Goal: Task Accomplishment & Management: Complete application form

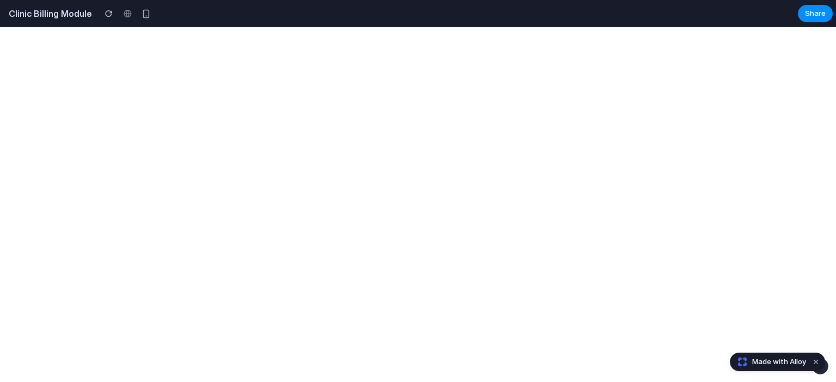
select select "**"
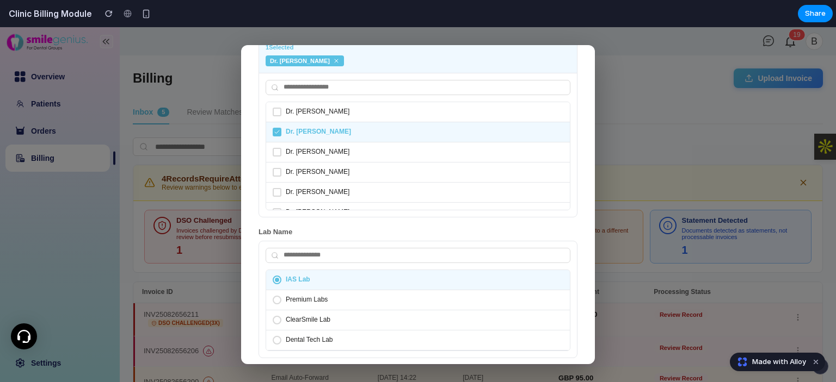
scroll to position [169, 0]
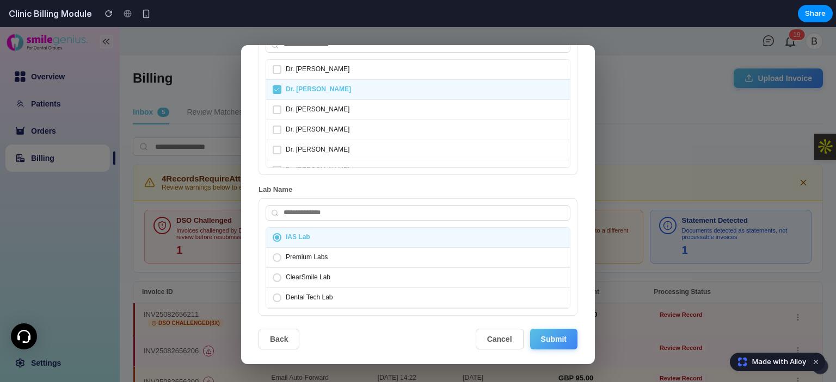
click at [558, 333] on button "Submit" at bounding box center [553, 339] width 47 height 21
click at [635, 239] on div "Review Auto-Detected Information We've automatically identified the following. …" at bounding box center [418, 204] width 836 height 355
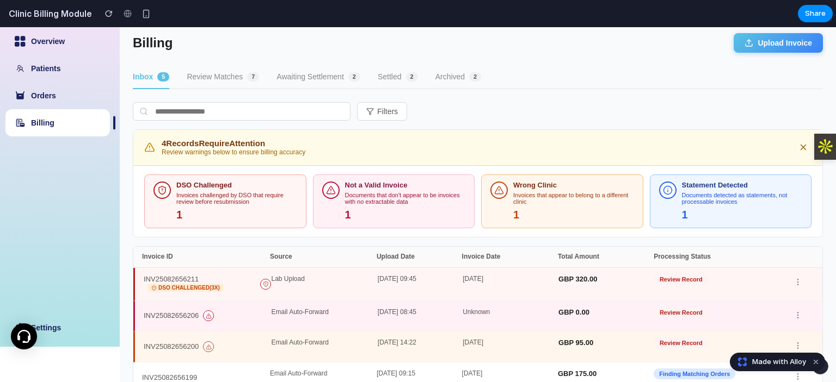
scroll to position [54, 0]
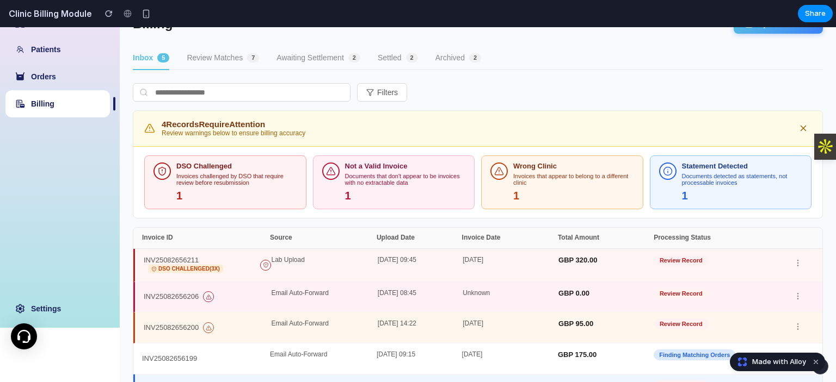
drag, startPoint x: 252, startPoint y: 183, endPoint x: 171, endPoint y: 175, distance: 81.5
click at [171, 175] on div "DSO Challenged Invoices challenged by DSO that require review before resubmissi…" at bounding box center [225, 183] width 144 height 40
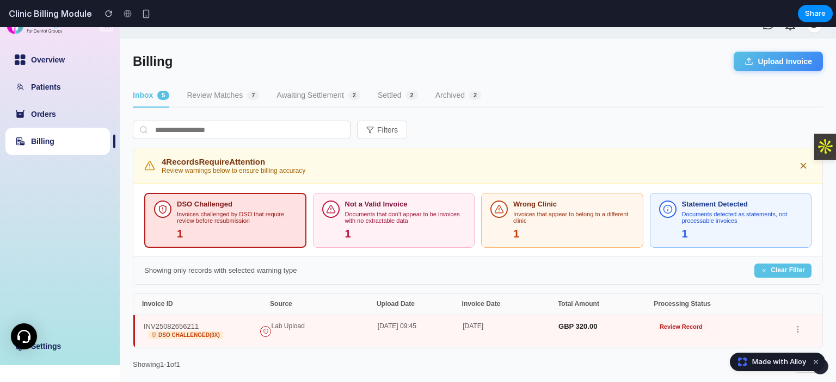
scroll to position [17, 0]
click at [777, 63] on button "Upload Invoice" at bounding box center [777, 61] width 89 height 20
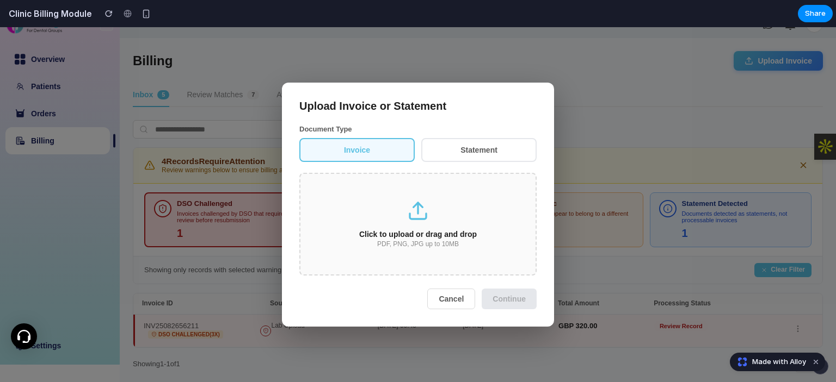
click at [435, 239] on div "Click to upload or drag and drop" at bounding box center [418, 234] width 200 height 9
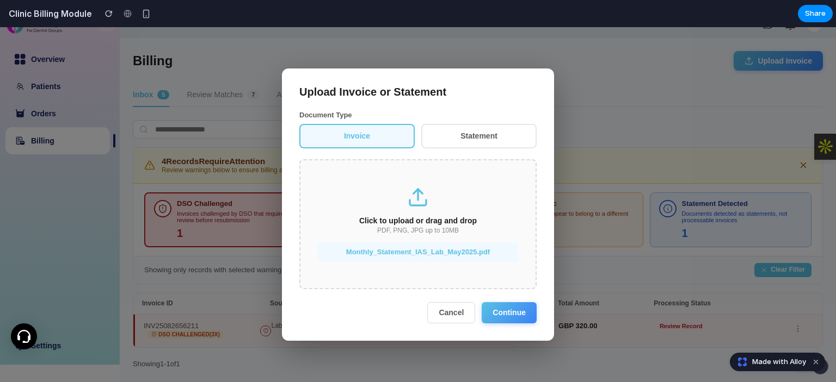
click at [507, 311] on button "Continue" at bounding box center [508, 312] width 55 height 21
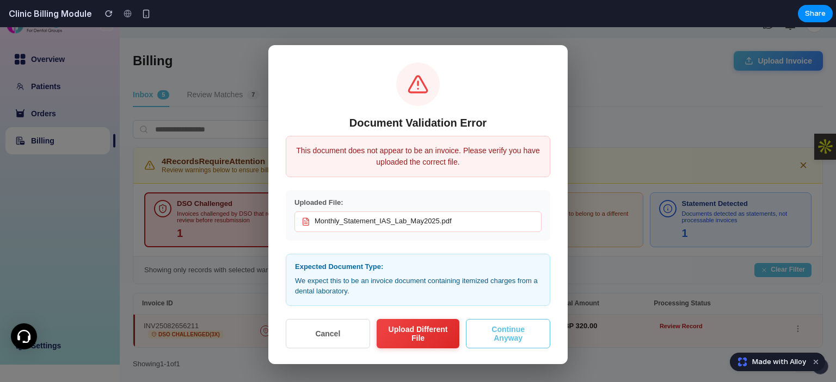
click at [669, 196] on div "Document Validation Error This document does not appear to be an invoice. Pleas…" at bounding box center [418, 204] width 836 height 355
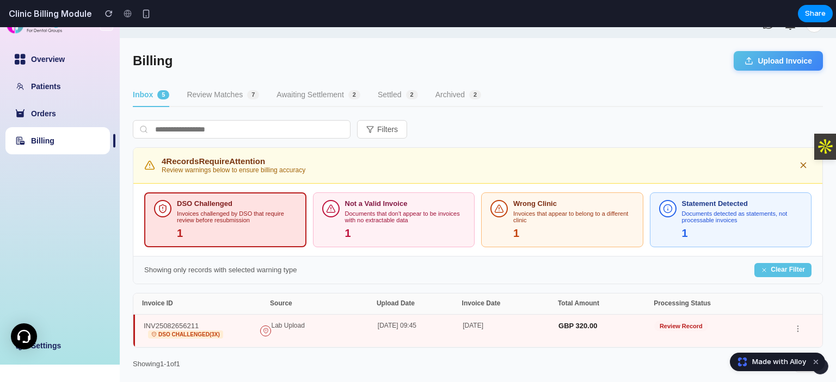
click at [465, 318] on div "INV25082656211 DSO Challenged (3x) Lab Upload 18-May-2025 09:45 18-May-2025 GBP…" at bounding box center [477, 331] width 689 height 33
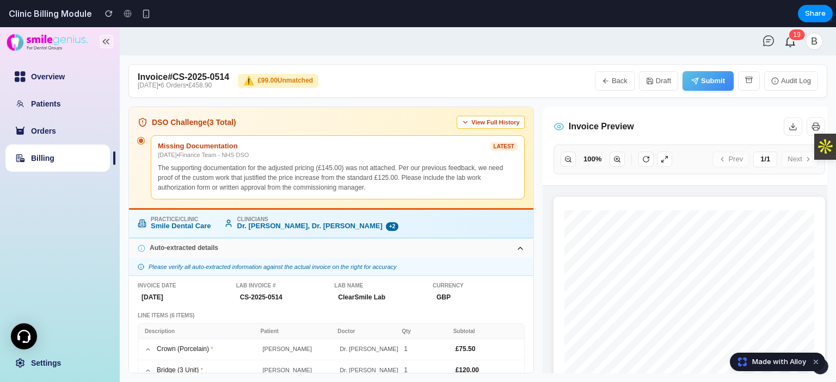
scroll to position [0, 0]
copy h2 "Invoice # CS-2025-0514"
drag, startPoint x: 231, startPoint y: 77, endPoint x: 158, endPoint y: 45, distance: 79.4
click at [135, 77] on div "Invoice # CS-2025-0514 14-May-2025 • 6 Orders • £458.90 ⚠️ £99.00 Unmatched Bac…" at bounding box center [477, 81] width 699 height 34
drag, startPoint x: 180, startPoint y: 84, endPoint x: 239, endPoint y: 84, distance: 59.3
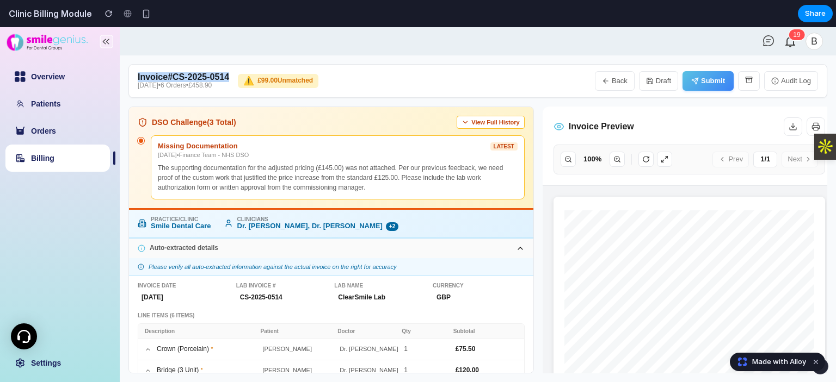
click at [239, 84] on div "Invoice # CS-2025-0514 14-May-2025 • 6 Orders • £458.90 ⚠️ £99.00 Unmatched" at bounding box center [228, 80] width 181 height 17
copy p "14-May-2025 • 6 Orders • £458.90"
drag, startPoint x: 134, startPoint y: 83, endPoint x: 234, endPoint y: 30, distance: 112.9
click at [239, 92] on div "Invoice # CS-2025-0514 14-May-2025 • 6 Orders • £458.90 ⚠️ £99.00 Unmatched Bac…" at bounding box center [477, 81] width 699 height 34
click at [287, 116] on div "DSO Challenge (3 Total) View Full History" at bounding box center [331, 122] width 387 height 13
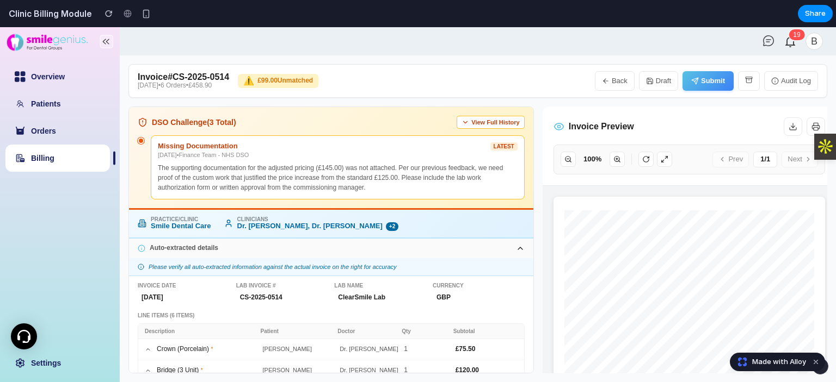
click at [54, 159] on link "Billing" at bounding box center [42, 158] width 23 height 9
click at [605, 78] on icon "button" at bounding box center [606, 81] width 8 height 8
select select "**"
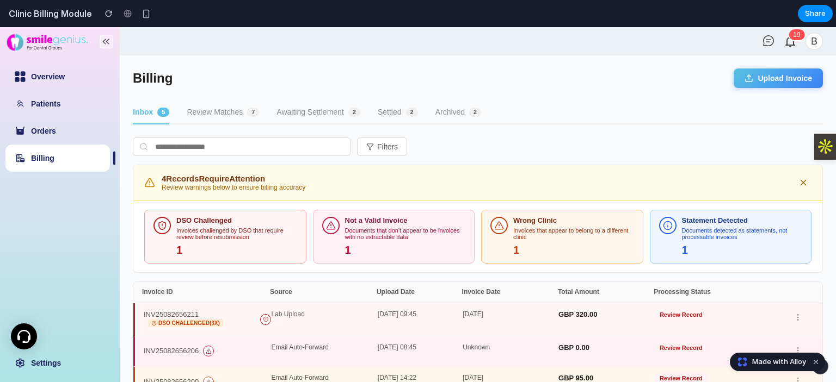
click at [769, 82] on button "Upload Invoice" at bounding box center [777, 79] width 89 height 20
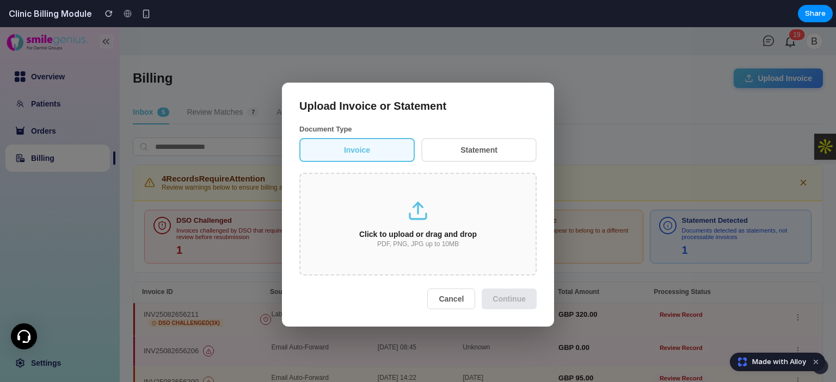
click at [450, 245] on div "PDF, PNG, JPG up to 10MB" at bounding box center [418, 245] width 200 height 8
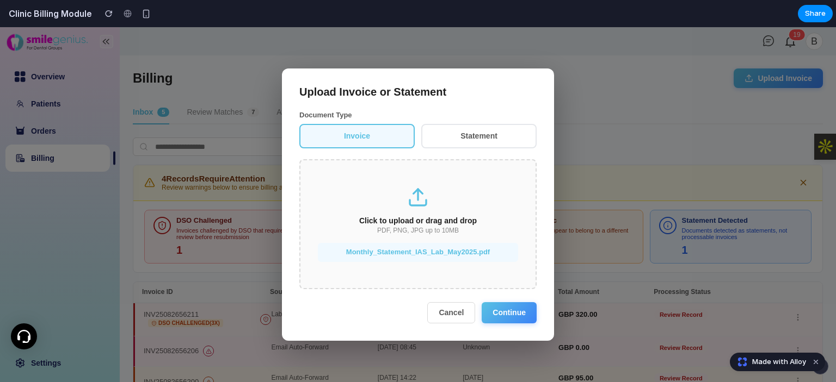
click at [489, 316] on button "Continue" at bounding box center [508, 312] width 55 height 21
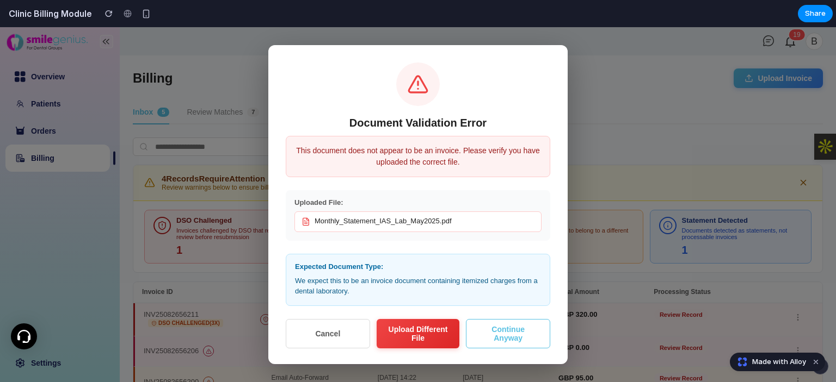
click at [498, 340] on button "Continue Anyway" at bounding box center [508, 333] width 84 height 29
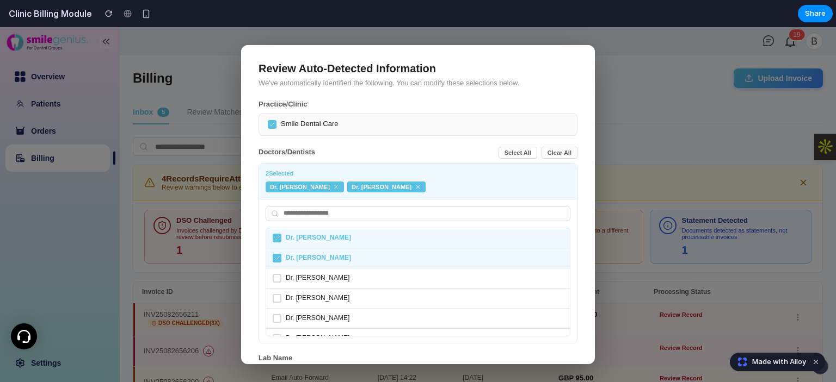
click at [353, 263] on div "Dr. Michael Chen" at bounding box center [418, 259] width 304 height 20
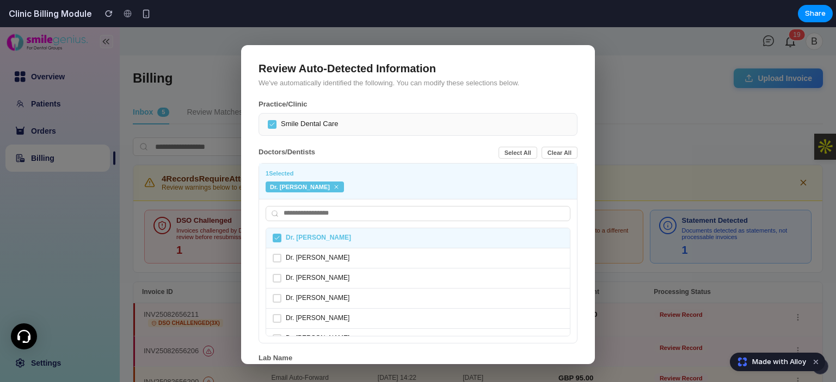
click at [353, 263] on div "Dr. Michael Chen" at bounding box center [418, 259] width 304 height 20
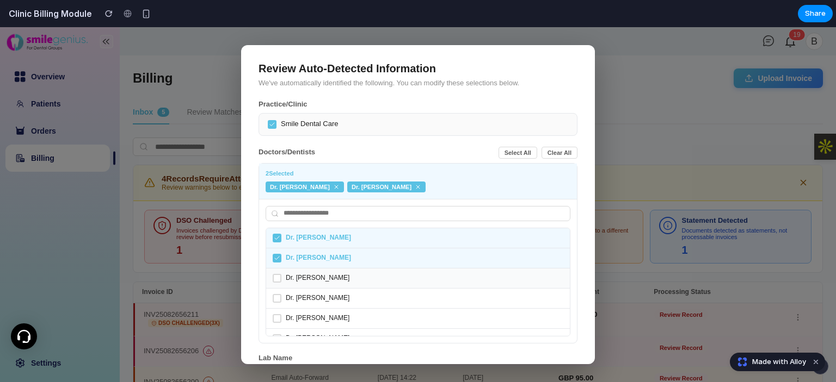
click at [377, 330] on div "Dr. James Wilson" at bounding box center [418, 339] width 304 height 20
click at [370, 298] on div "Dr. Robert Davis" at bounding box center [418, 299] width 304 height 20
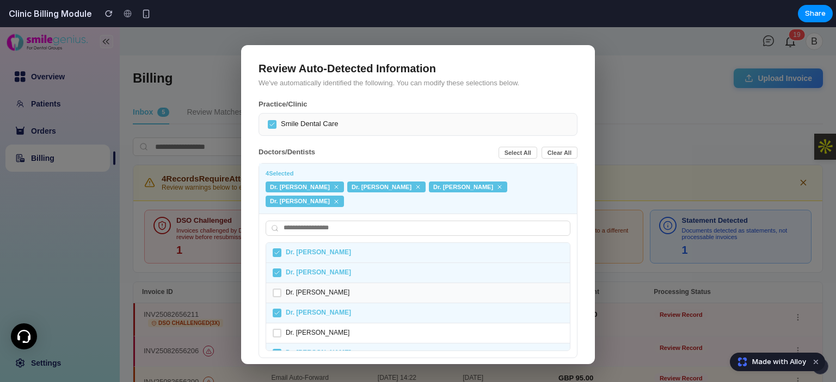
click at [360, 283] on div "Dr. Emily Johnson" at bounding box center [418, 293] width 304 height 20
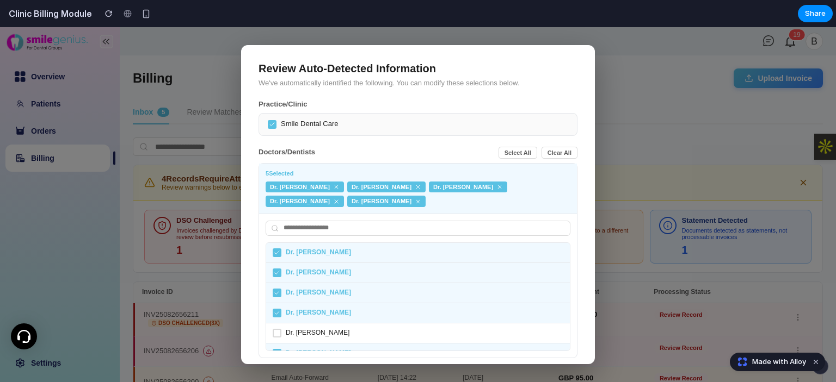
click at [504, 152] on button "Select All" at bounding box center [517, 153] width 39 height 13
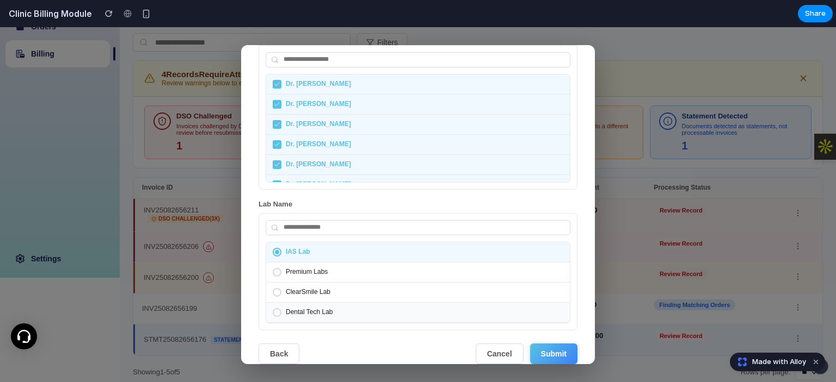
scroll to position [110, 0]
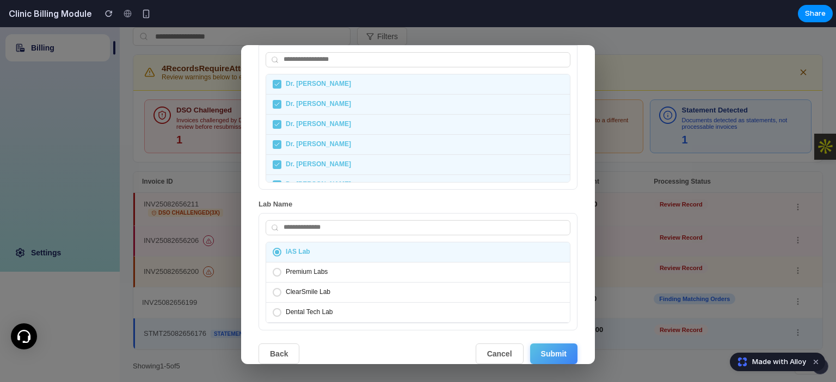
click at [544, 344] on button "Submit" at bounding box center [553, 354] width 47 height 21
click at [542, 344] on button "Submit" at bounding box center [553, 354] width 47 height 21
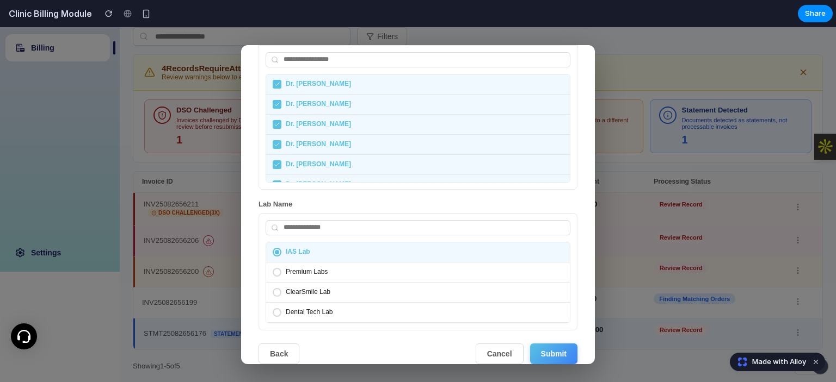
click at [542, 344] on button "Submit" at bounding box center [553, 354] width 47 height 21
click at [540, 344] on button "Submit" at bounding box center [553, 354] width 47 height 21
click at [554, 344] on button "Submit" at bounding box center [553, 354] width 47 height 21
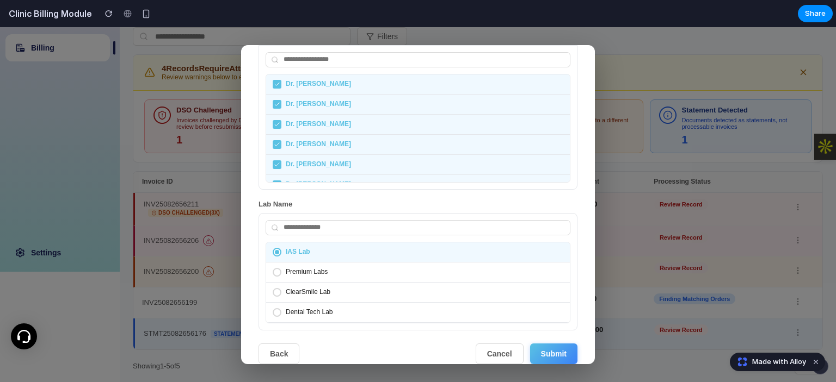
click at [649, 262] on div "Review Auto-Detected Information We've automatically identified the following. …" at bounding box center [418, 204] width 836 height 355
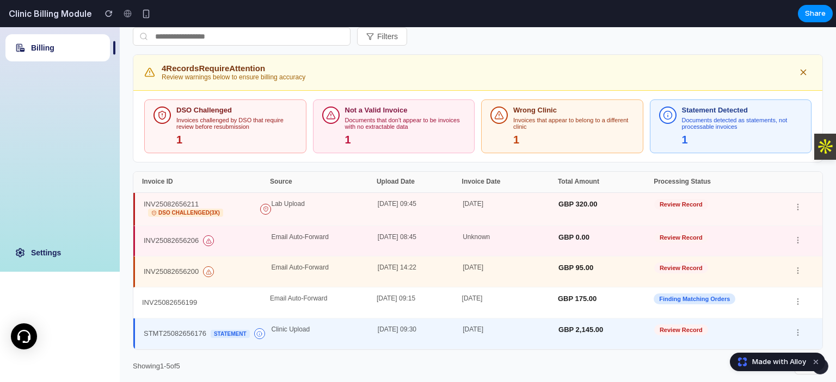
click at [597, 203] on div "GBP 320.00" at bounding box center [606, 209] width 96 height 17
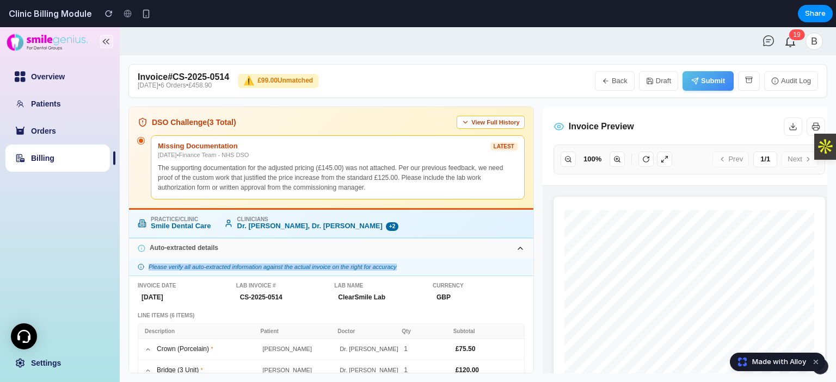
drag, startPoint x: 402, startPoint y: 265, endPoint x: 146, endPoint y: 265, distance: 256.3
click at [146, 265] on div "Please verify all auto-extracted information against the actual invoice on the …" at bounding box center [331, 267] width 404 height 18
copy span "Please verify all auto-extracted information against the actual invoice on the …"
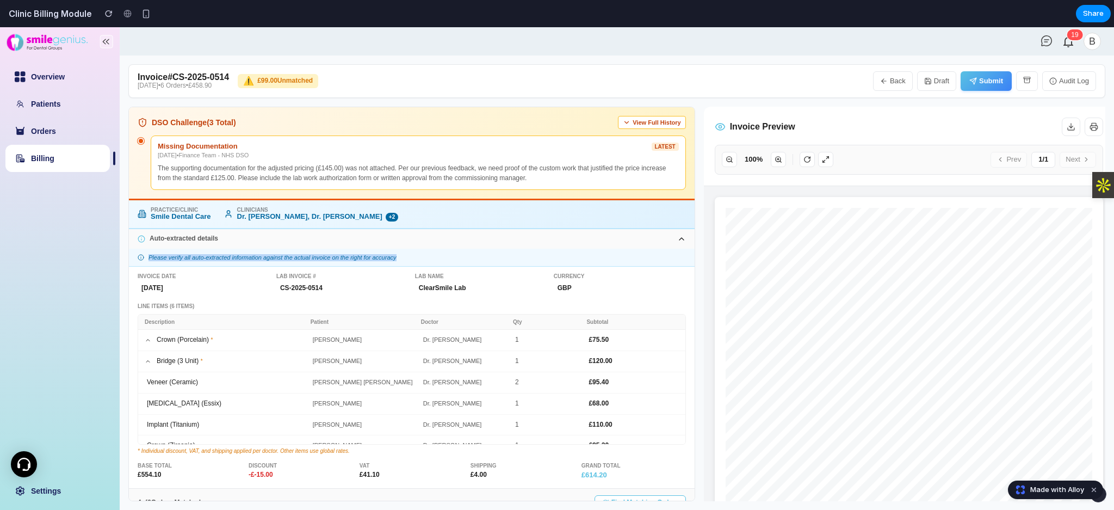
scroll to position [13, 0]
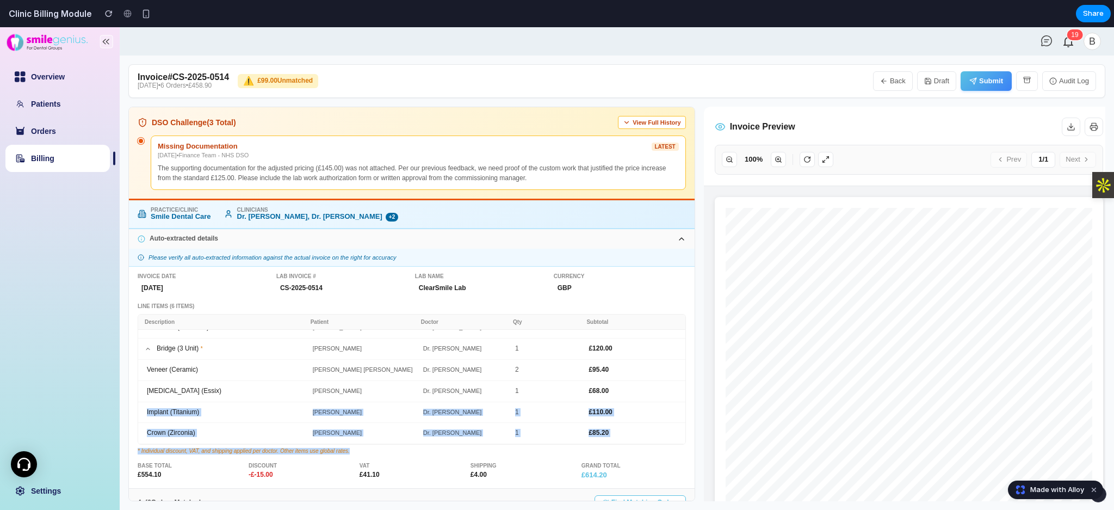
drag, startPoint x: 692, startPoint y: 451, endPoint x: 689, endPoint y: 391, distance: 60.4
click at [689, 382] on div "Invoice Date 14-May-2025 Lab Invoice # CS-2025-0514 Lab Name ClearSmile Lab Cur…" at bounding box center [412, 377] width 566 height 221
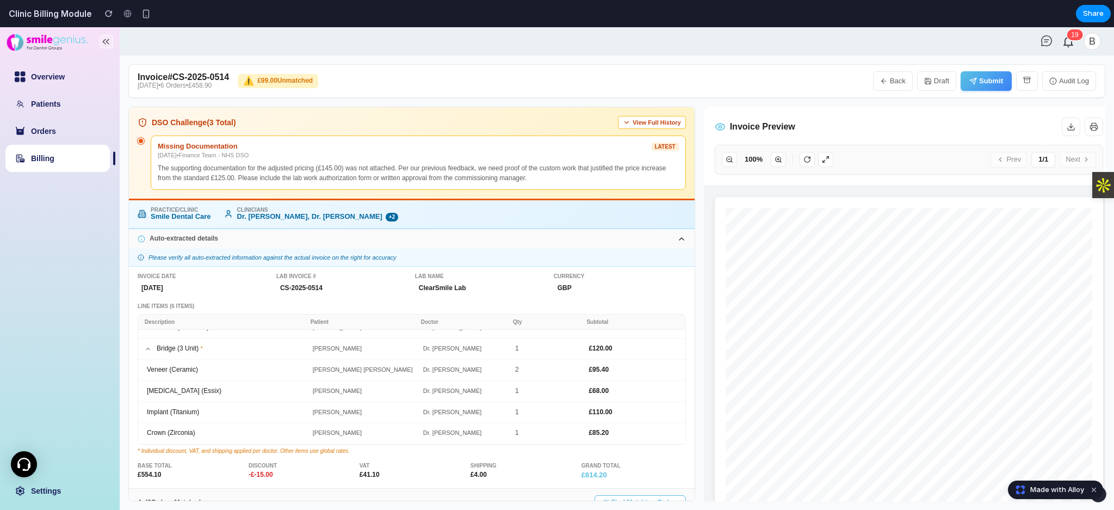
click at [660, 382] on div "£ 614.20" at bounding box center [634, 475] width 104 height 8
click at [690, 382] on div "Invoice Date 14-May-2025 Lab Invoice # CS-2025-0514 Lab Name ClearSmile Lab Cur…" at bounding box center [412, 377] width 566 height 221
click at [835, 72] on button "Back" at bounding box center [893, 81] width 40 height 20
select select "**"
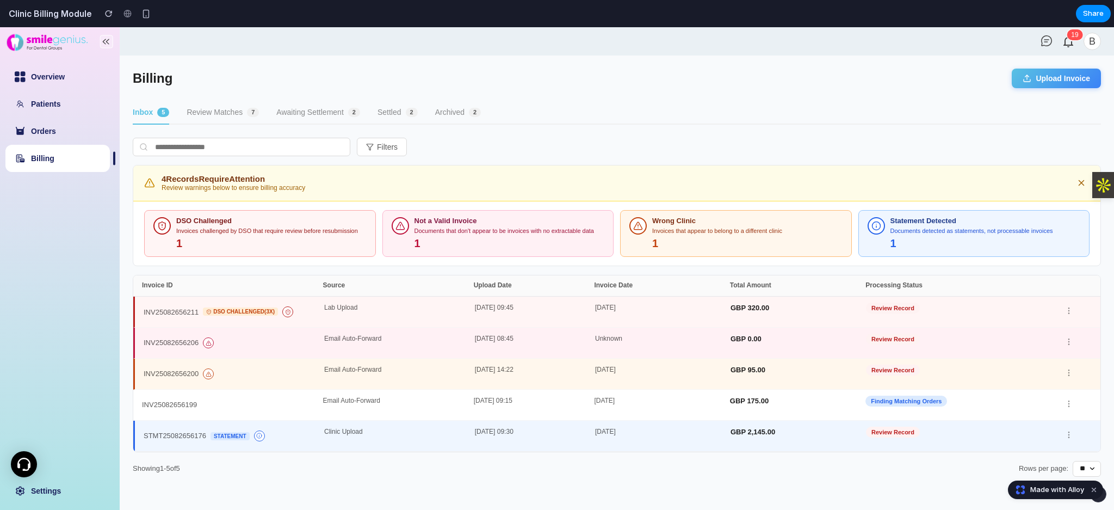
click at [783, 342] on div "GBP 0.00" at bounding box center [798, 342] width 135 height 15
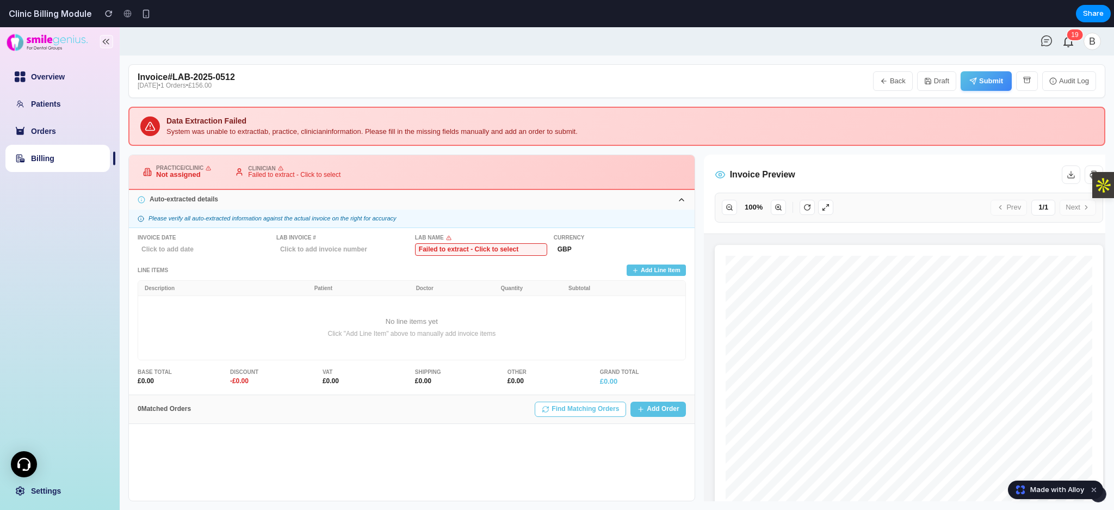
click at [566, 382] on button "Find Matching Orders" at bounding box center [580, 409] width 91 height 15
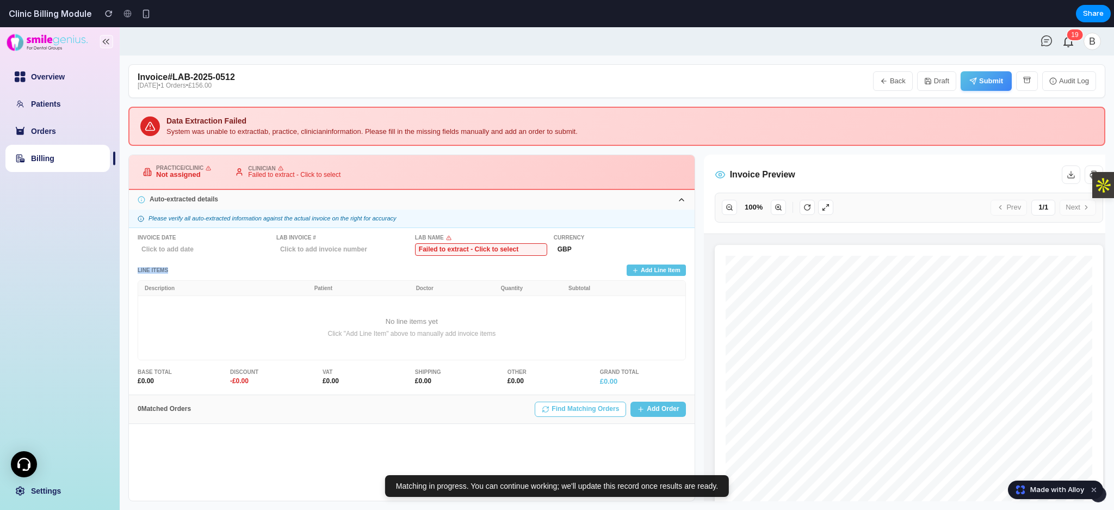
drag, startPoint x: 143, startPoint y: 259, endPoint x: 133, endPoint y: 267, distance: 12.4
click at [133, 267] on div "Invoice Date Click to add date Lab Invoice # Click to add invoice number Lab Na…" at bounding box center [412, 311] width 566 height 166
drag, startPoint x: 131, startPoint y: 240, endPoint x: 201, endPoint y: 241, distance: 70.2
click at [201, 241] on div "Invoice Date Click to add date Lab Invoice # Click to add invoice number Lab Na…" at bounding box center [412, 311] width 566 height 166
copy div "Invoice Date"
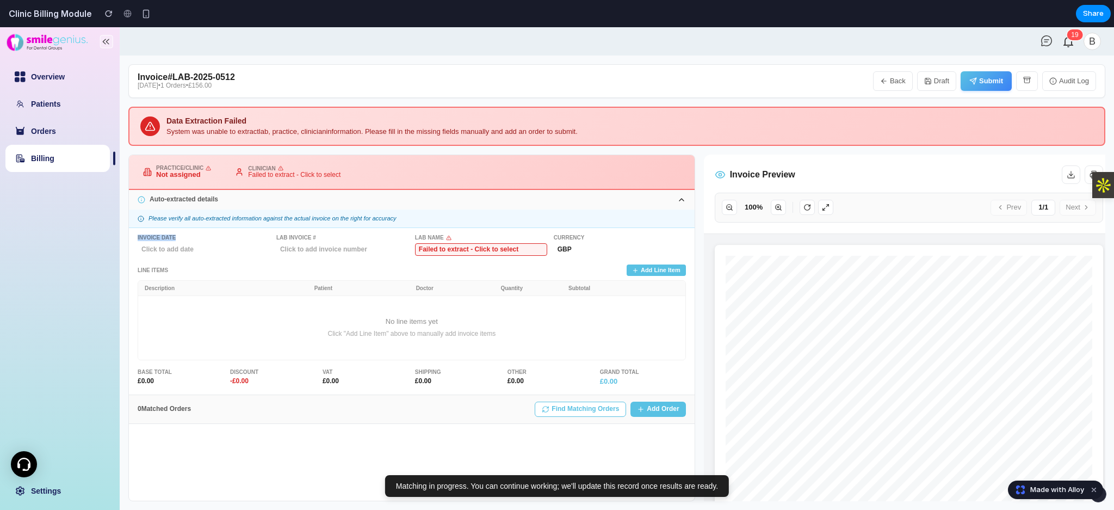
drag, startPoint x: 196, startPoint y: 233, endPoint x: 131, endPoint y: 230, distance: 64.8
click at [131, 230] on div "Invoice Date Click to add date Lab Invoice # Click to add invoice number Lab Na…" at bounding box center [412, 311] width 566 height 166
drag, startPoint x: 312, startPoint y: 231, endPoint x: 277, endPoint y: 231, distance: 35.4
click at [277, 231] on div "Invoice Date Click to add date Lab Invoice # Click to add invoice number Lab Na…" at bounding box center [412, 311] width 566 height 166
copy div "Lab Invoice #"
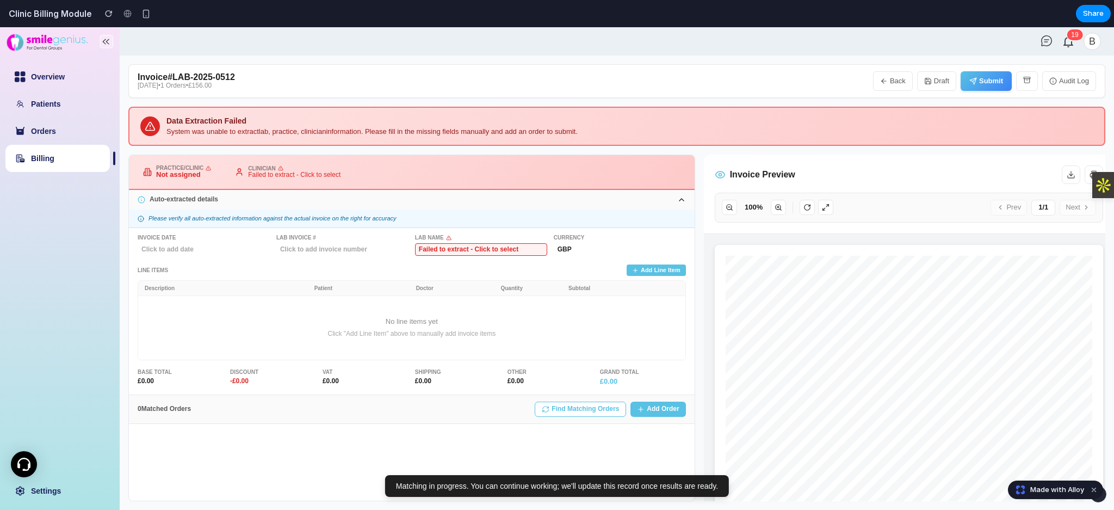
click at [44, 163] on link "Billing" at bounding box center [42, 158] width 23 height 9
click at [835, 82] on button "Back" at bounding box center [893, 81] width 40 height 20
select select "**"
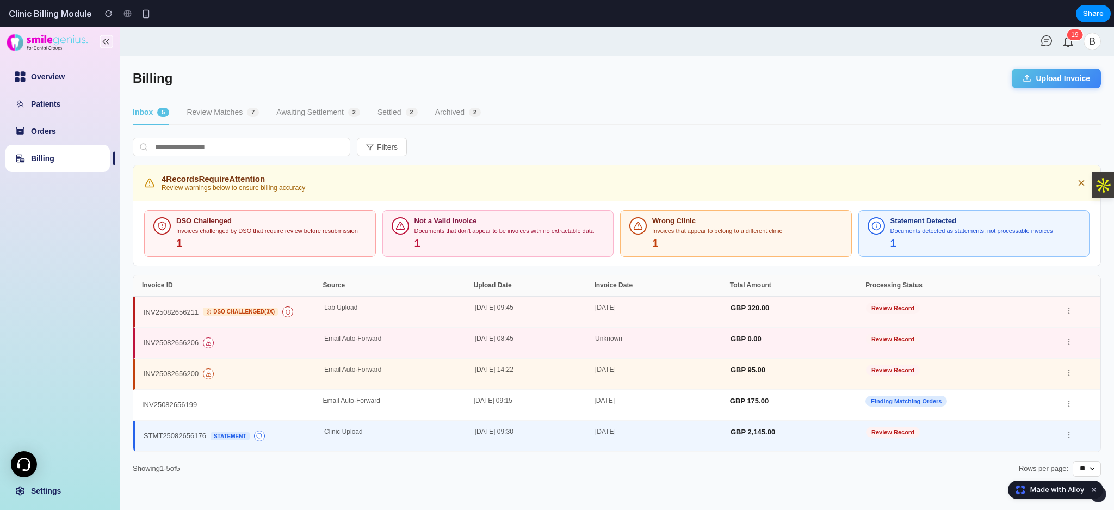
click at [676, 311] on div "[DATE]" at bounding box center [662, 311] width 135 height 15
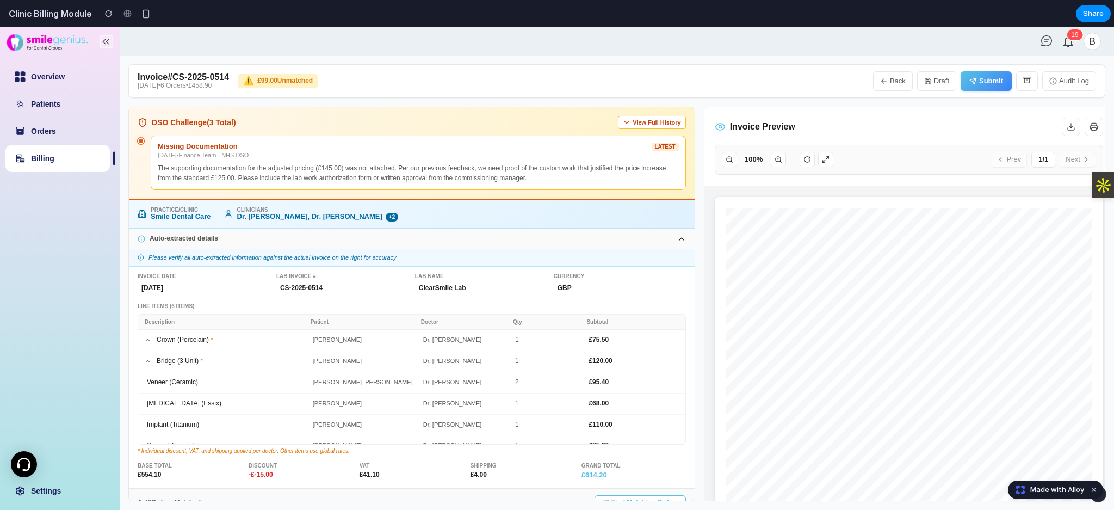
click at [835, 90] on button "Back" at bounding box center [893, 81] width 40 height 20
select select "**"
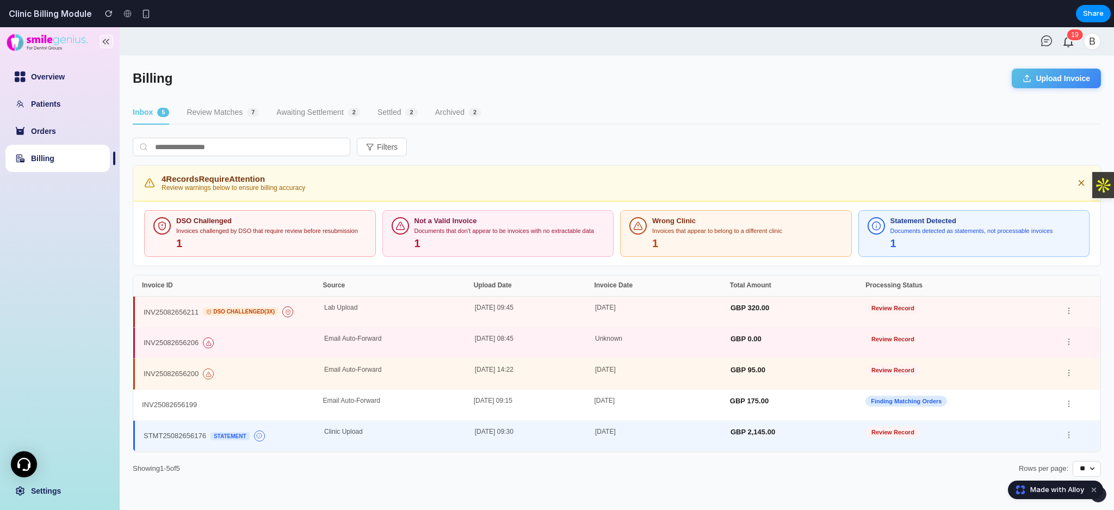
click at [442, 338] on div "Email Auto-Forward" at bounding box center [399, 342] width 151 height 15
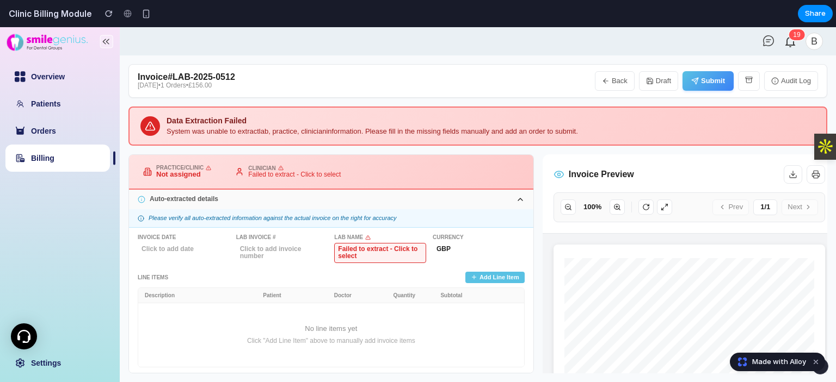
click at [611, 82] on button "Back" at bounding box center [615, 81] width 40 height 20
select select "**"
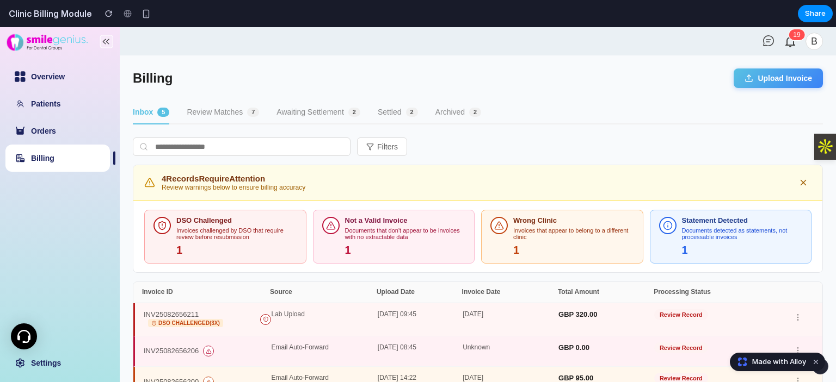
click at [244, 244] on div "1" at bounding box center [236, 250] width 121 height 13
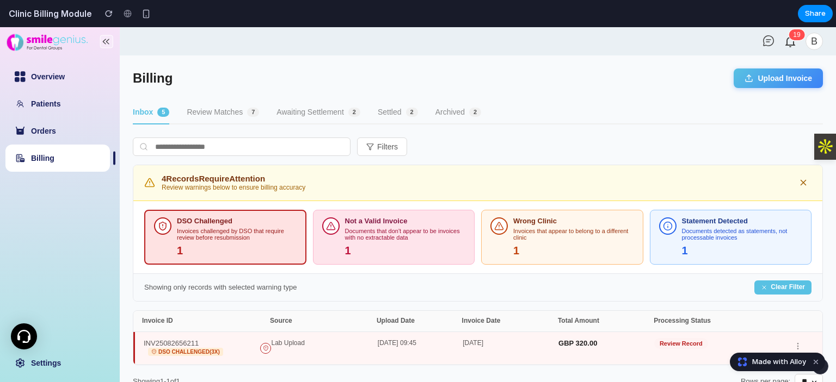
click at [376, 237] on div "Documents that don't appear to be invoices with no extractable data" at bounding box center [405, 235] width 121 height 14
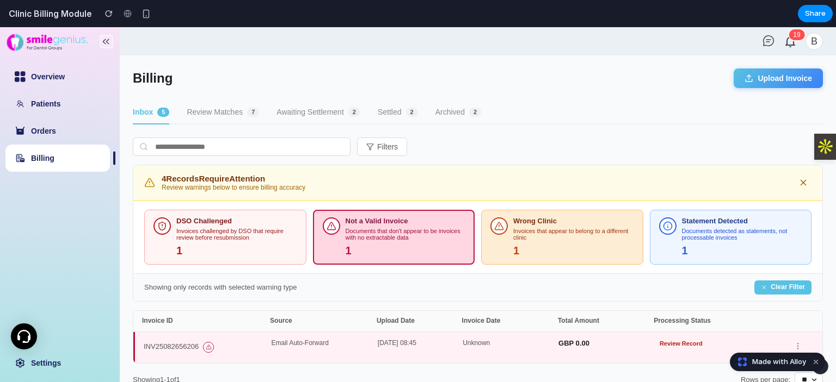
click at [581, 251] on div "1" at bounding box center [573, 251] width 121 height 13
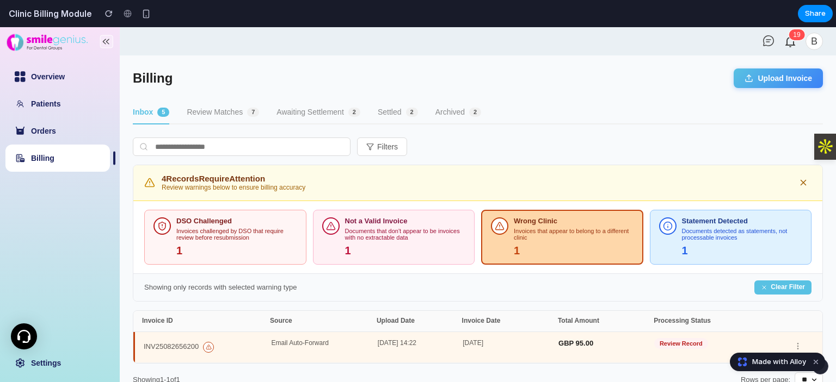
click at [731, 254] on div "1" at bounding box center [742, 251] width 121 height 13
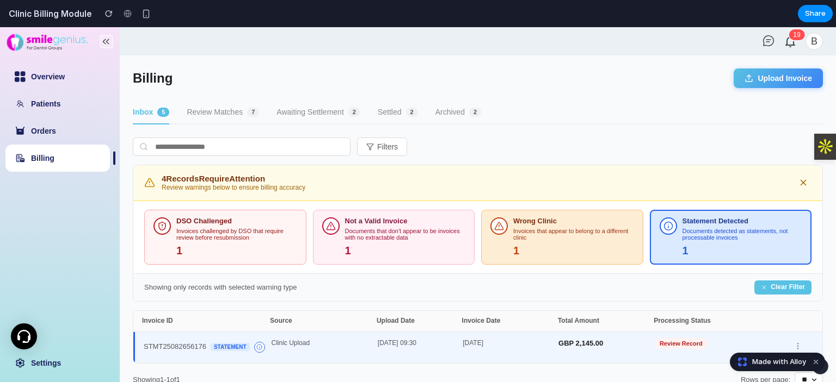
click at [593, 252] on div "1" at bounding box center [573, 251] width 121 height 13
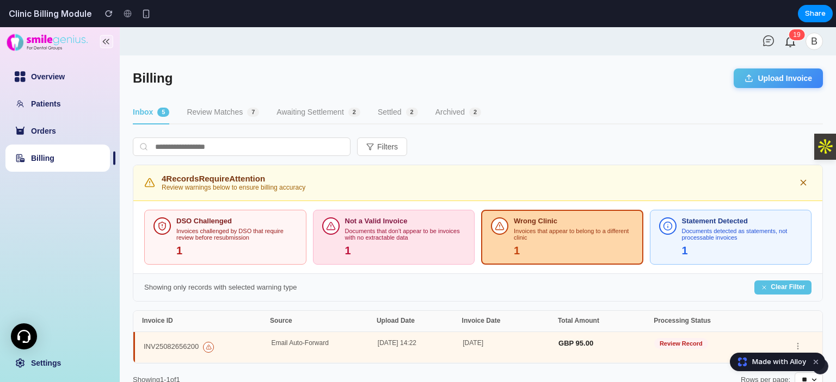
click at [391, 245] on div "1" at bounding box center [405, 251] width 121 height 13
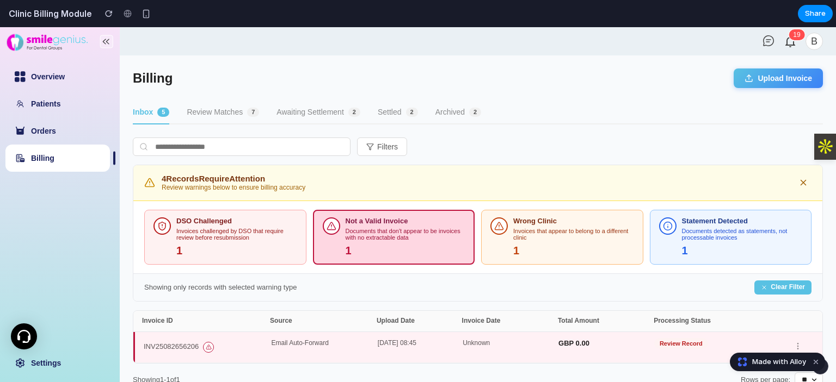
click at [277, 238] on div "Invoices challenged by DSO that require review before resubmission" at bounding box center [236, 235] width 121 height 14
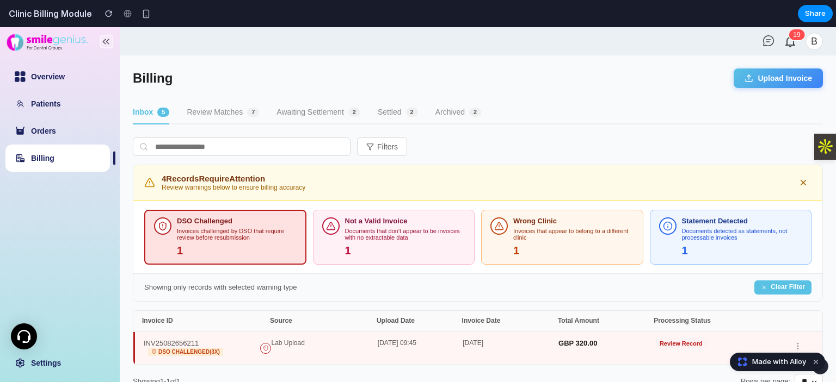
click at [788, 69] on button "Upload Invoice" at bounding box center [777, 79] width 89 height 20
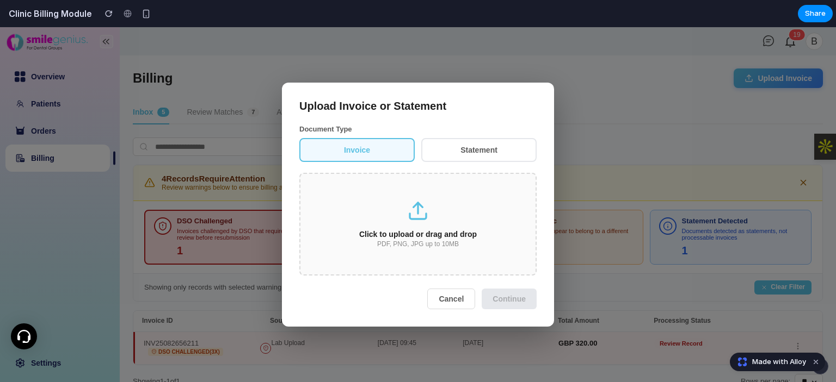
click at [446, 234] on div "Click to upload or drag and drop" at bounding box center [418, 234] width 200 height 9
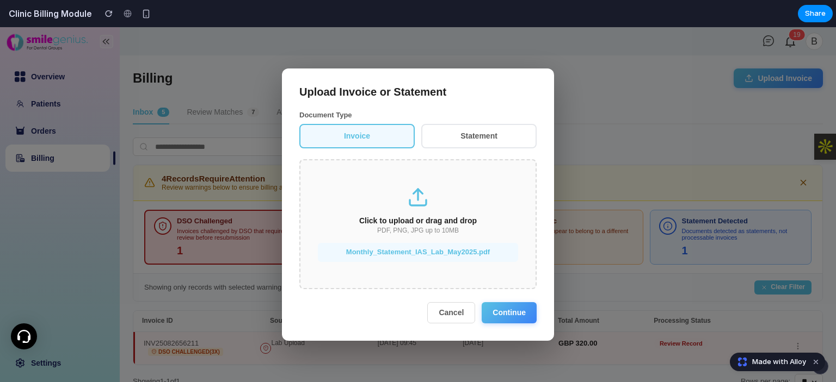
click at [516, 322] on button "Continue" at bounding box center [508, 312] width 55 height 21
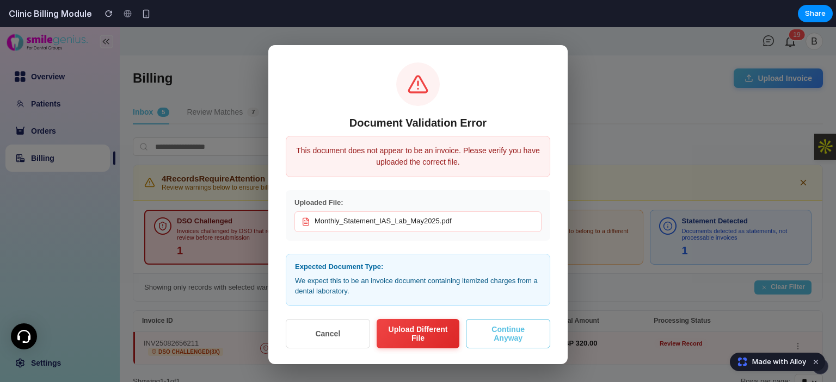
click at [502, 327] on button "Continue Anyway" at bounding box center [508, 333] width 84 height 29
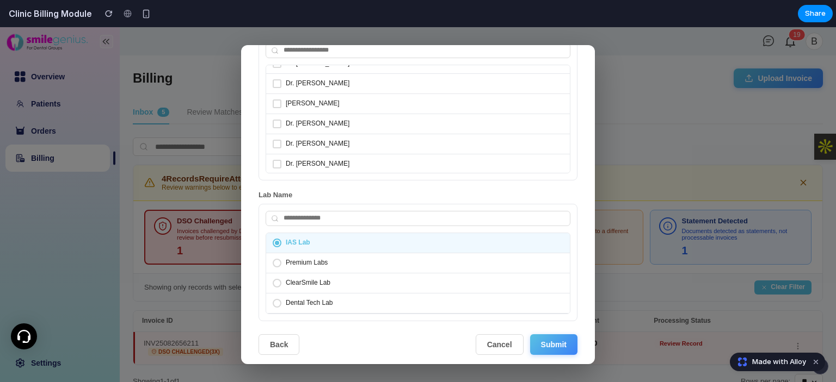
scroll to position [169, 0]
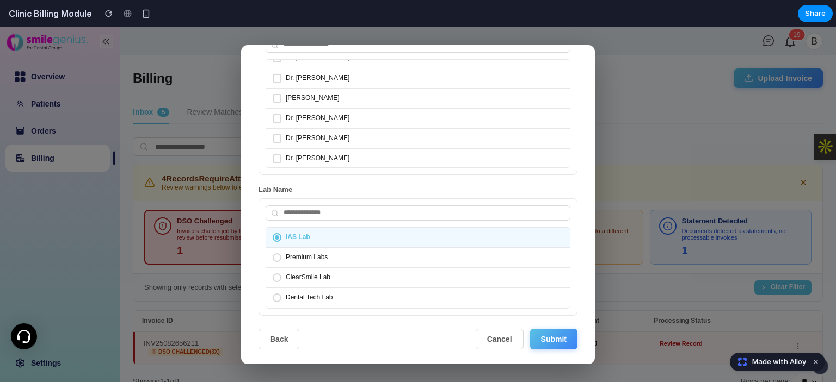
click at [559, 331] on button "Submit" at bounding box center [553, 339] width 47 height 21
click at [561, 345] on button "Submit" at bounding box center [553, 339] width 47 height 21
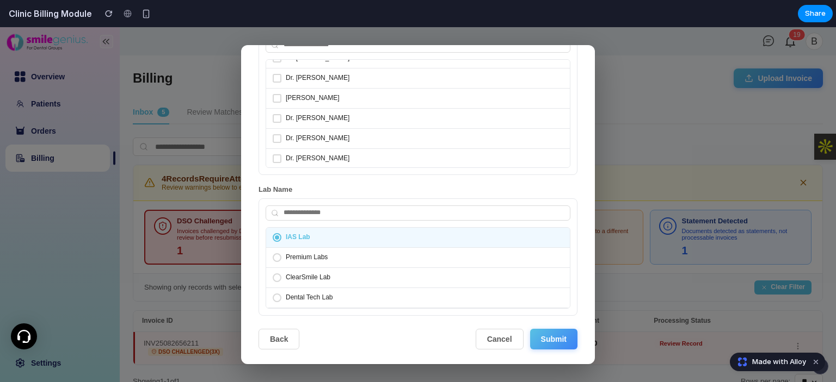
click at [561, 345] on button "Submit" at bounding box center [553, 339] width 47 height 21
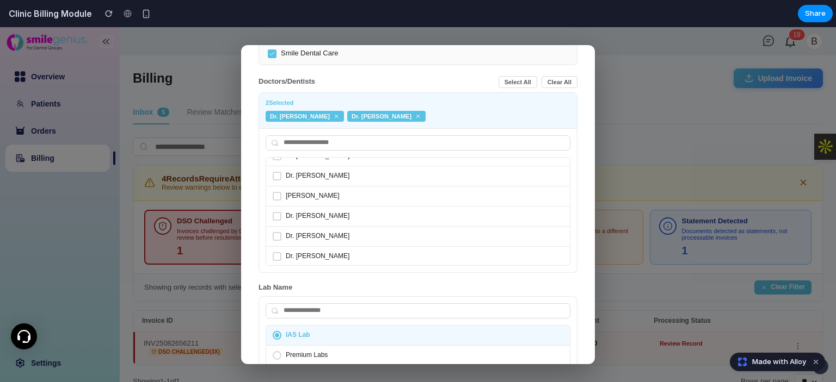
scroll to position [0, 0]
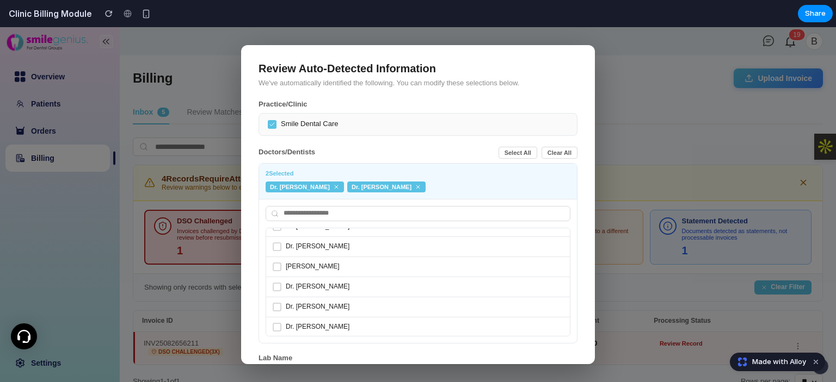
click at [616, 116] on div "Review Auto-Detected Information We've automatically identified the following. …" at bounding box center [418, 204] width 836 height 355
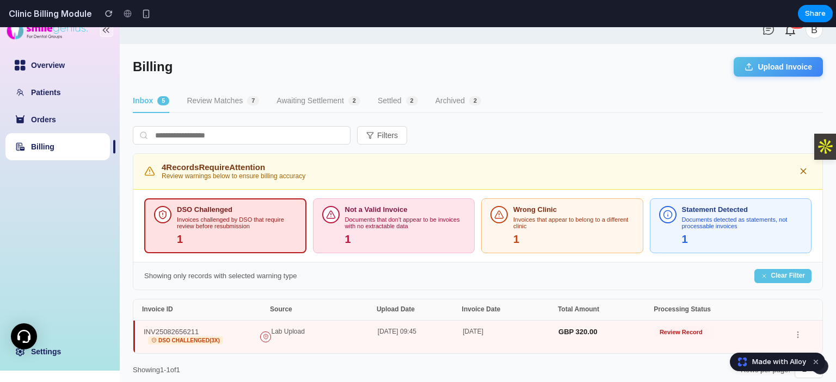
scroll to position [17, 0]
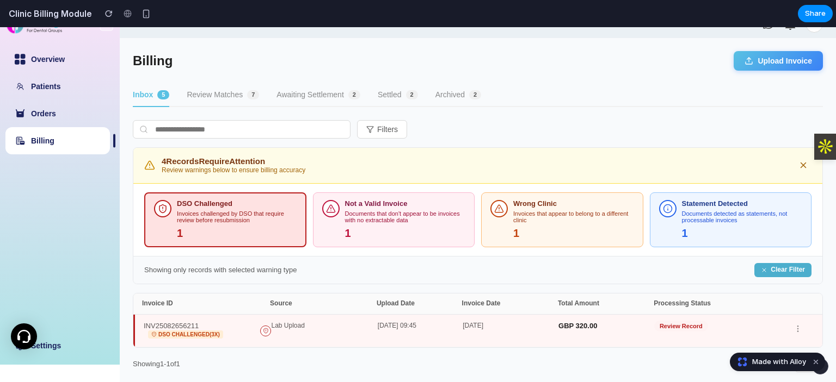
click at [761, 274] on button "Clear Filter" at bounding box center [782, 270] width 57 height 14
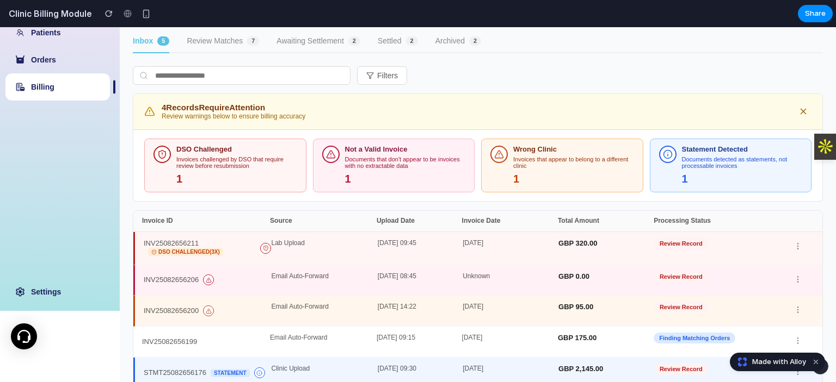
scroll to position [110, 0]
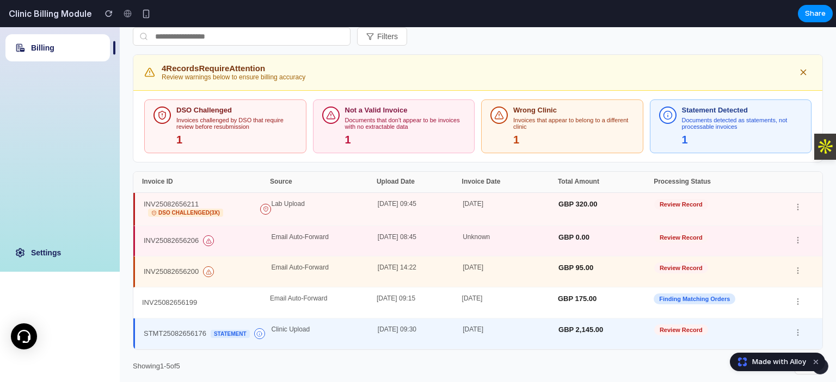
click at [640, 243] on div "GBP 0.00" at bounding box center [606, 241] width 96 height 15
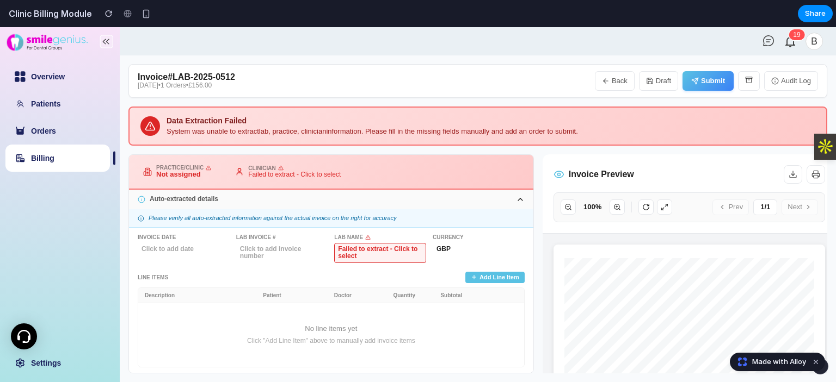
click at [501, 278] on button "Add Line Item" at bounding box center [494, 277] width 59 height 11
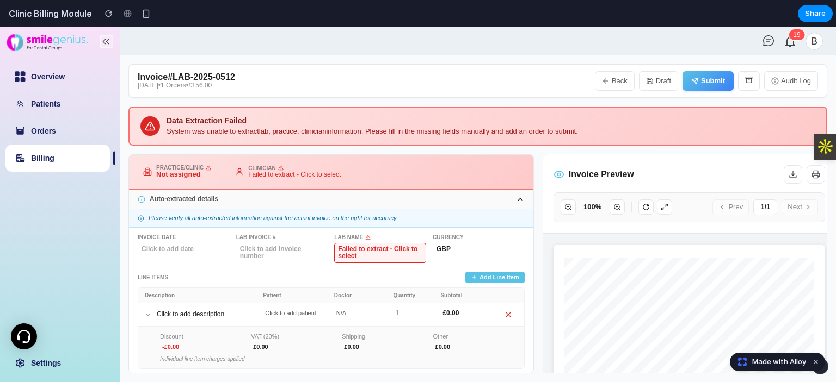
click at [725, 82] on button "Submit" at bounding box center [707, 81] width 51 height 20
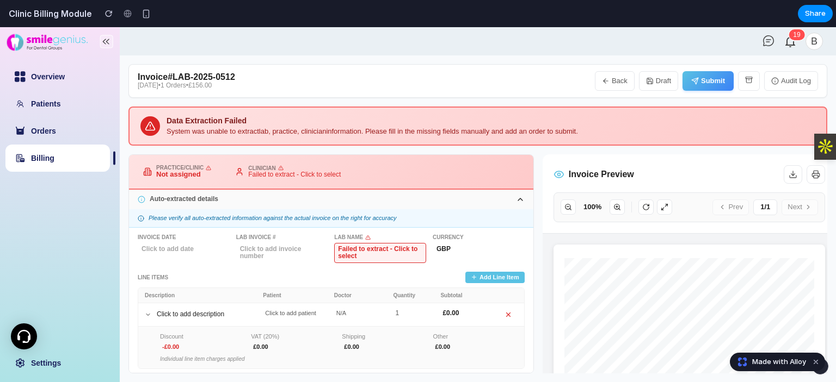
click at [725, 82] on button "Submit" at bounding box center [707, 81] width 51 height 20
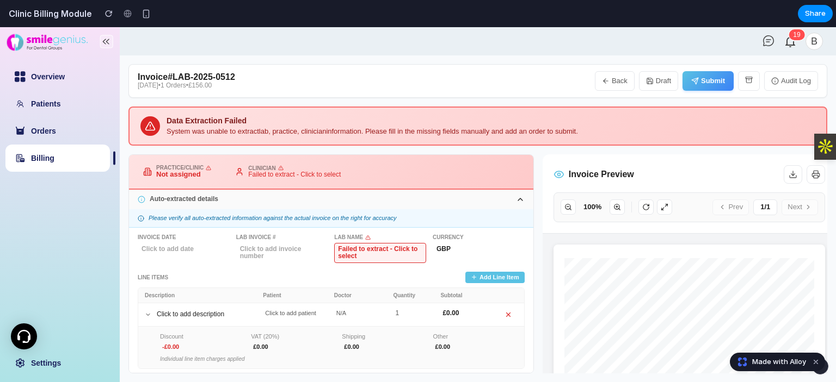
click at [725, 82] on button "Submit" at bounding box center [707, 81] width 51 height 20
click at [54, 163] on link "Billing" at bounding box center [42, 158] width 23 height 9
click at [255, 107] on div "Data Extraction Failed System was unable to extract lab, practice, clinician in…" at bounding box center [477, 126] width 699 height 39
drag, startPoint x: 330, startPoint y: 236, endPoint x: 367, endPoint y: 238, distance: 37.1
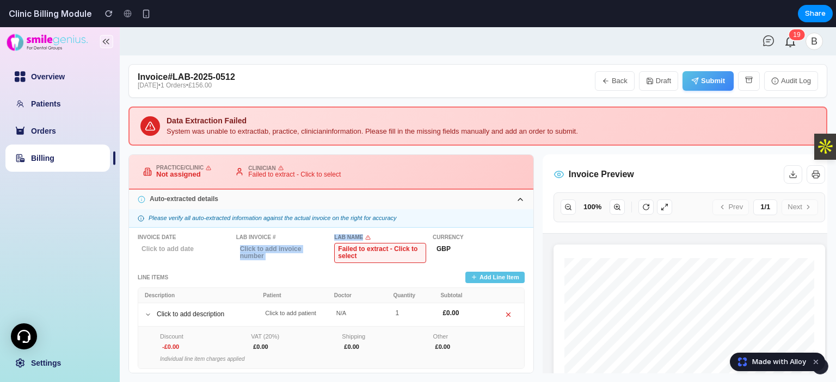
click at [367, 238] on div "Invoice Date Click to add date Lab Invoice # Click to add invoice number Lab Na…" at bounding box center [331, 248] width 387 height 29
click at [388, 231] on div "Invoice Date Click to add date Lab Invoice # Click to add invoice number Lab Na…" at bounding box center [331, 315] width 404 height 175
copy div "Lab Name"
drag, startPoint x: 334, startPoint y: 233, endPoint x: 274, endPoint y: 31, distance: 210.5
click at [362, 234] on div "Lab Name" at bounding box center [380, 237] width 92 height 7
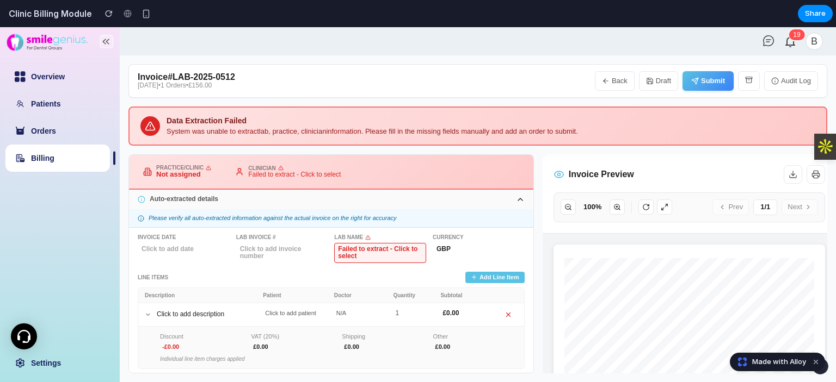
copy div "Currency"
drag, startPoint x: 470, startPoint y: 233, endPoint x: 338, endPoint y: 33, distance: 239.9
click at [431, 236] on div "Invoice Date Click to add date Lab Invoice # Click to add invoice number Lab Na…" at bounding box center [331, 248] width 387 height 29
copy div "Line Items"
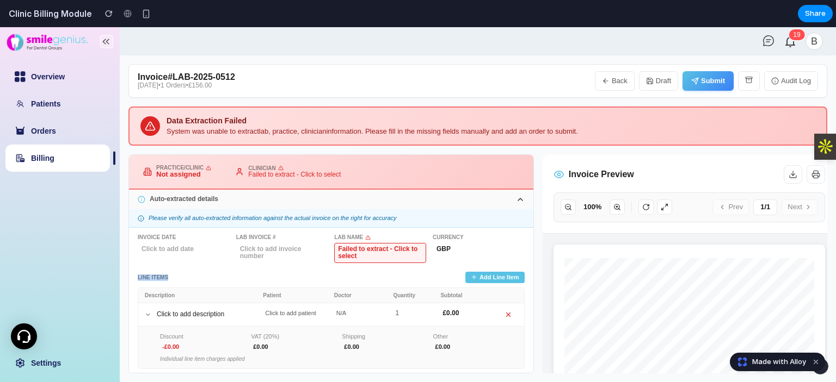
drag, startPoint x: 169, startPoint y: 275, endPoint x: 169, endPoint y: 29, distance: 245.9
click at [133, 275] on div "Invoice Date Click to add date Lab Invoice # Click to add invoice number Lab Na…" at bounding box center [331, 315] width 404 height 175
drag, startPoint x: 172, startPoint y: 294, endPoint x: 135, endPoint y: 294, distance: 37.0
click at [135, 294] on div "Invoice Date Click to add date Lab Invoice # Click to add invoice number Lab Na…" at bounding box center [331, 315] width 404 height 175
copy div "Descriptio"
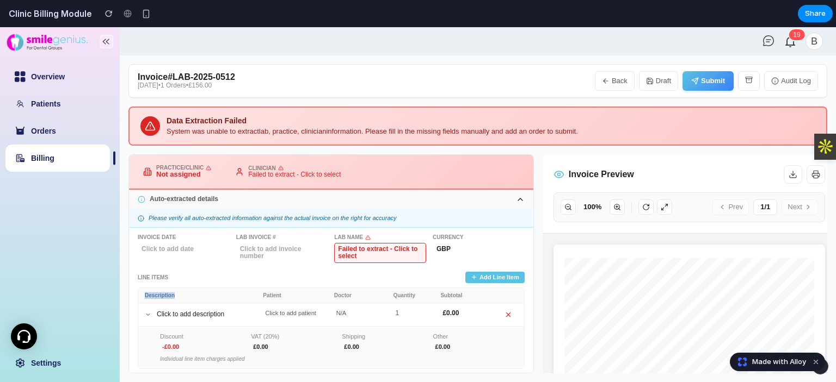
copy div "Description"
drag, startPoint x: 177, startPoint y: 292, endPoint x: 141, endPoint y: 292, distance: 35.4
click at [141, 292] on div "Description Patient Doctor Quantity Subtotal" at bounding box center [331, 296] width 386 height 16
drag, startPoint x: 288, startPoint y: 295, endPoint x: 257, endPoint y: 295, distance: 31.6
click at [257, 295] on div "Description Patient Doctor Quantity Subtotal" at bounding box center [331, 296] width 386 height 16
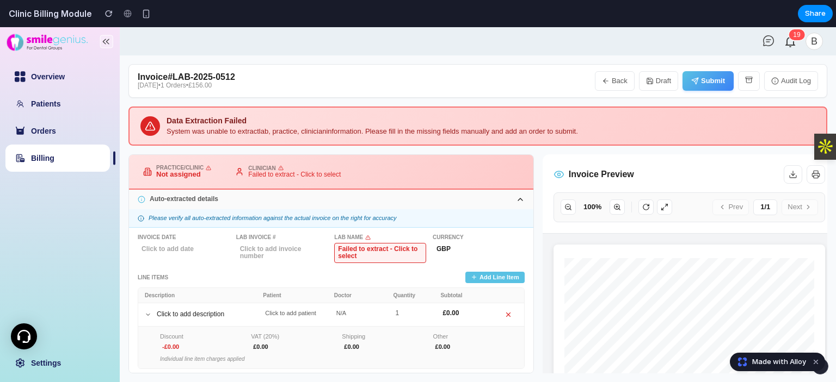
click at [719, 80] on button "Submit" at bounding box center [707, 81] width 51 height 20
click at [719, 81] on button "Submit" at bounding box center [707, 81] width 51 height 20
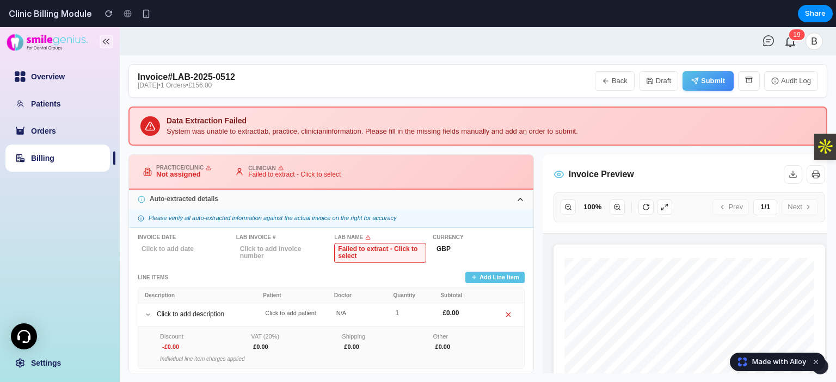
click at [719, 81] on button "Submit" at bounding box center [707, 81] width 51 height 20
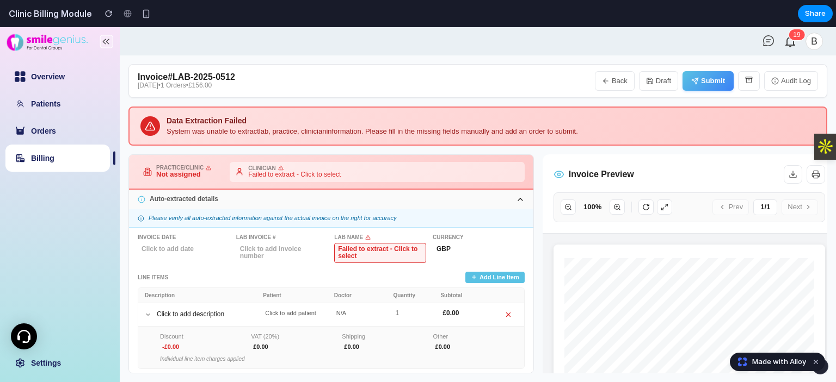
click at [264, 175] on span "Failed to extract - Click to select" at bounding box center [294, 175] width 92 height 8
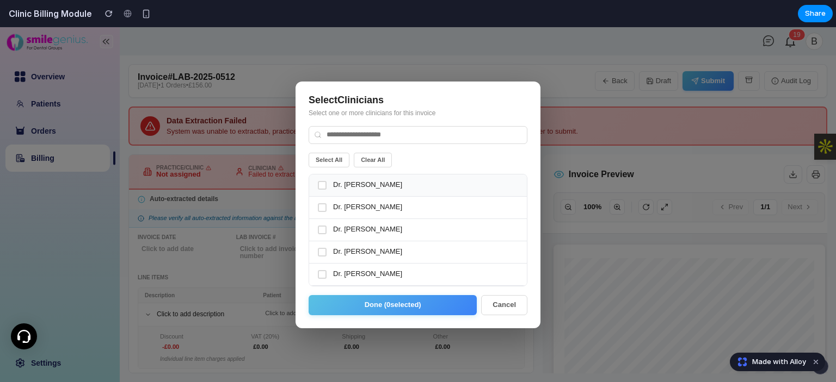
click at [374, 189] on span "Dr. Sarah Mitchell" at bounding box center [425, 185] width 185 height 8
click at [375, 224] on div "Dr. Emily Johnson" at bounding box center [418, 230] width 218 height 22
click at [453, 301] on button "Done ( 1 selected)" at bounding box center [392, 305] width 168 height 20
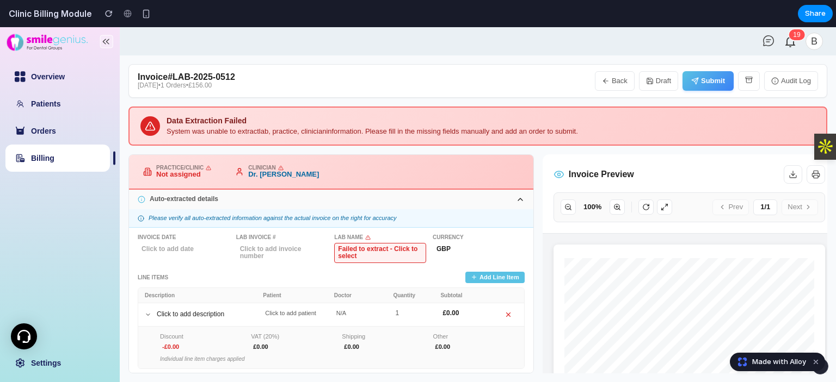
click at [194, 182] on div "Practice/Clinic Not assigned Clinician Dr. Sarah Mitchell" at bounding box center [331, 172] width 404 height 35
click at [190, 171] on div "Not assigned" at bounding box center [183, 175] width 55 height 8
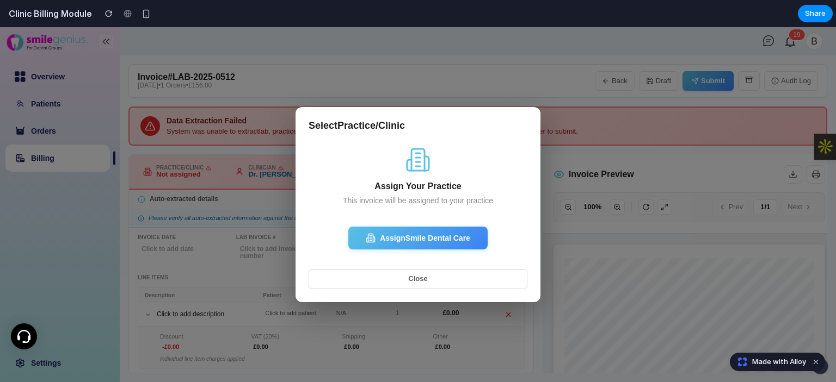
click at [411, 234] on button "Assign Smile Dental Care" at bounding box center [417, 238] width 139 height 23
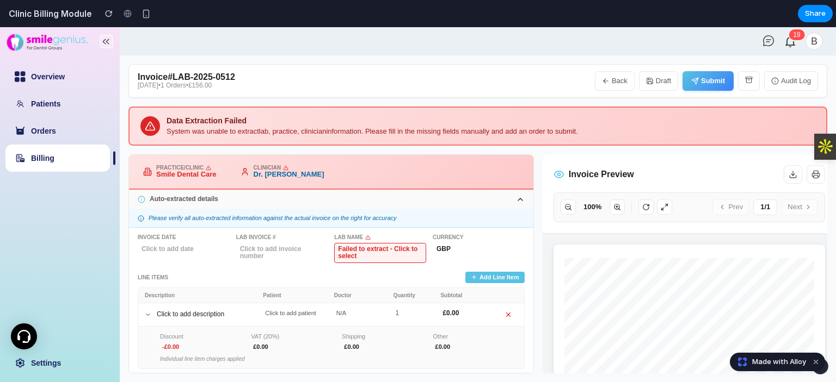
click at [385, 248] on div "Failed to extract - Click to select" at bounding box center [380, 253] width 92 height 21
click at [427, 246] on div "**********" at bounding box center [331, 248] width 387 height 29
click at [412, 252] on div "Failed to extract - Click to select" at bounding box center [380, 253] width 92 height 21
click at [402, 251] on select "**********" at bounding box center [380, 249] width 92 height 13
click at [385, 262] on div "Invoice Date Click to add date Lab Invoice # Click to add invoice number Lab Na…" at bounding box center [331, 315] width 404 height 175
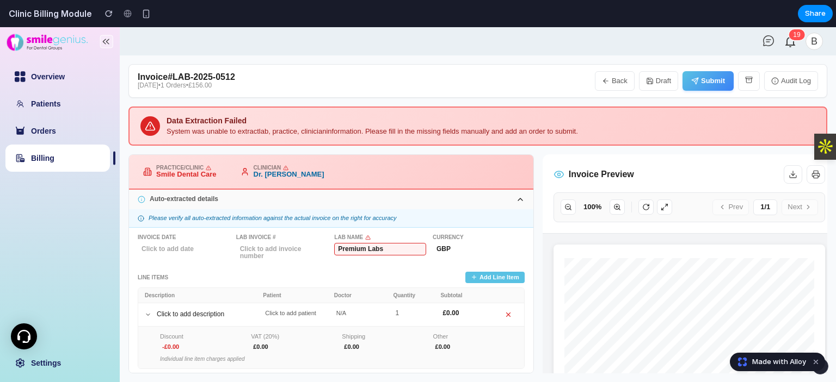
click at [496, 273] on button "Add Line Item" at bounding box center [494, 277] width 59 height 11
drag, startPoint x: 755, startPoint y: 243, endPoint x: 764, endPoint y: 234, distance: 12.7
click at [831, 196] on main "Invoice # LAB-2025-0512 15-May-2025 • 1 Orders • £156.00 Back Draft Submit Audi…" at bounding box center [478, 218] width 716 height 327
click at [503, 280] on button "Add Line Item" at bounding box center [494, 277] width 59 height 11
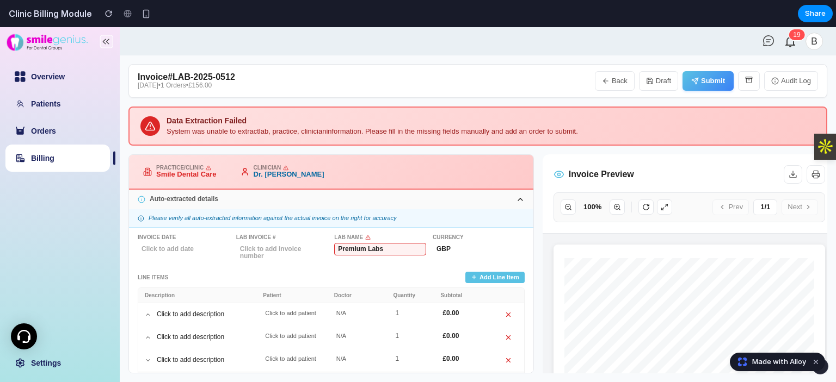
click at [509, 316] on icon at bounding box center [508, 315] width 8 height 8
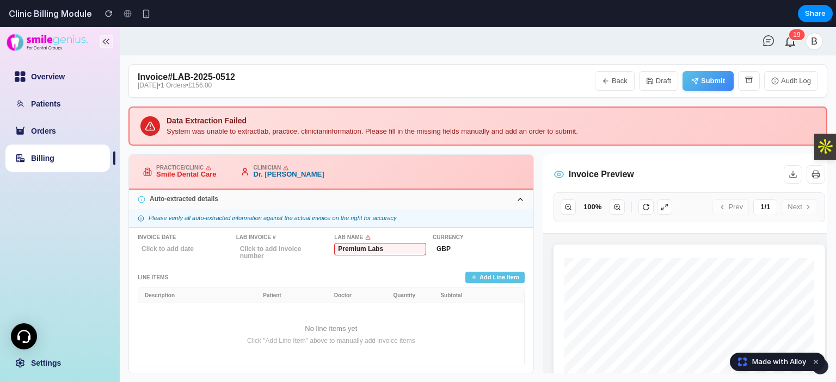
click at [497, 275] on button "Add Line Item" at bounding box center [494, 277] width 59 height 11
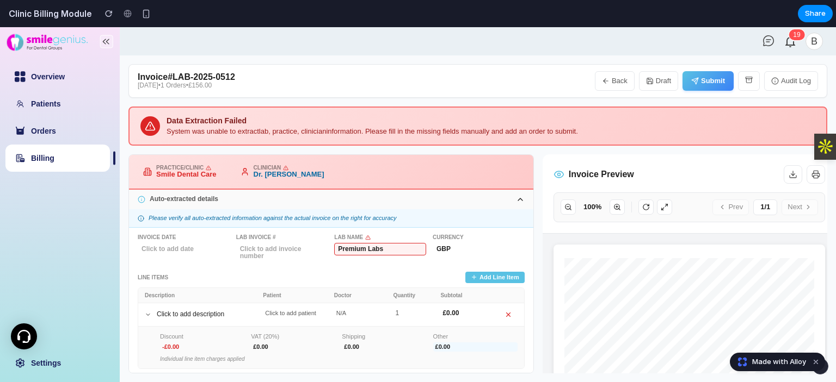
click at [442, 345] on div "£ 0.00" at bounding box center [475, 347] width 84 height 9
drag, startPoint x: 457, startPoint y: 340, endPoint x: 424, endPoint y: 340, distance: 32.6
click at [424, 340] on div "Discount -£ 0.00 VAT (20%) £ 0.00 Shipping £ 0.00 Other ****" at bounding box center [338, 343] width 357 height 19
click at [541, 282] on div "Practice/Clinic Smile Dental Care Clinician Dr. Sarah Mitchell Auto-extracted d…" at bounding box center [477, 264] width 699 height 219
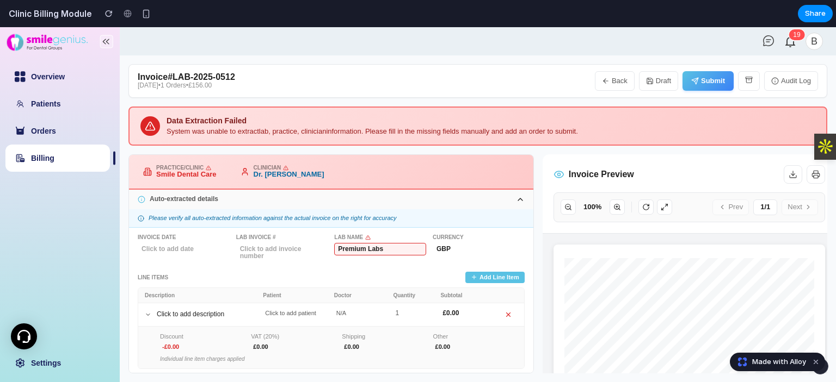
click at [704, 83] on button "Submit" at bounding box center [707, 81] width 51 height 20
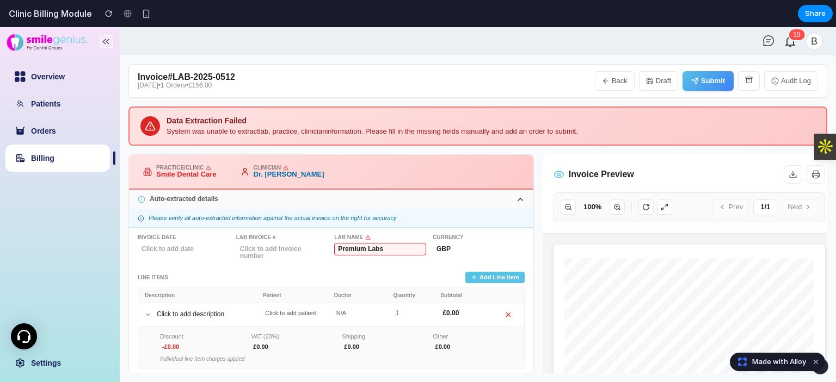
click at [704, 83] on button "Submit" at bounding box center [707, 81] width 51 height 20
click at [626, 82] on button "Back" at bounding box center [615, 81] width 40 height 20
select select "**"
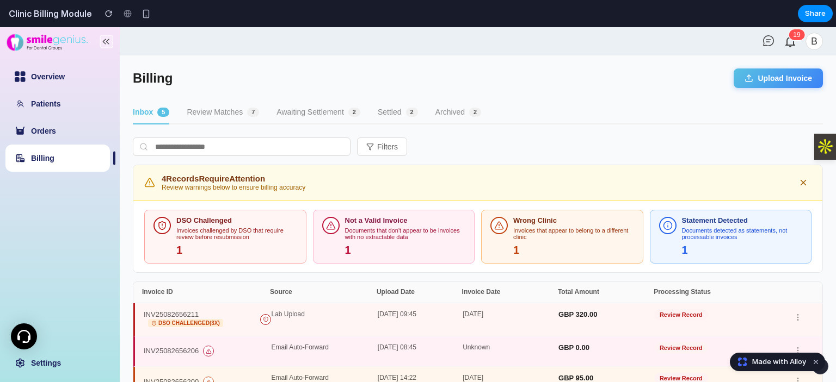
click at [230, 113] on button "Review Matches 7" at bounding box center [223, 112] width 72 height 23
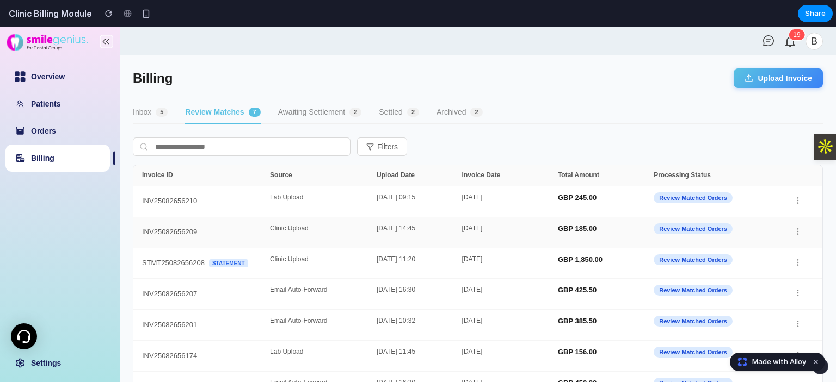
click at [317, 229] on div "Clinic Upload" at bounding box center [323, 232] width 107 height 15
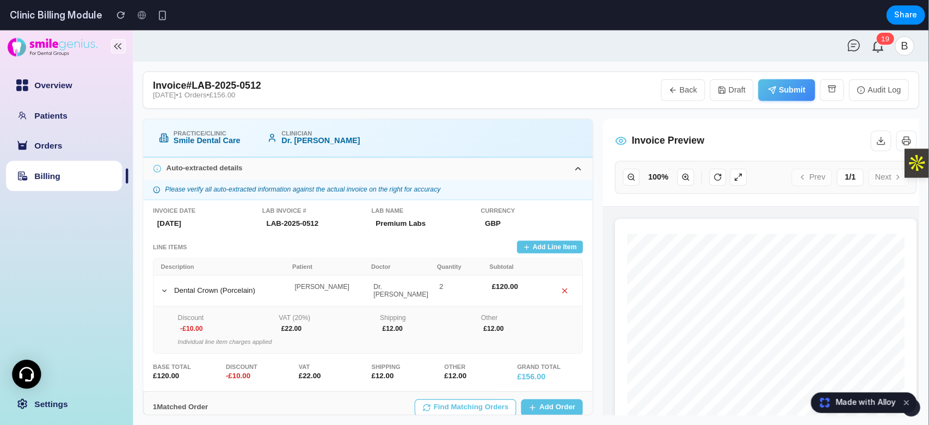
scroll to position [107, 0]
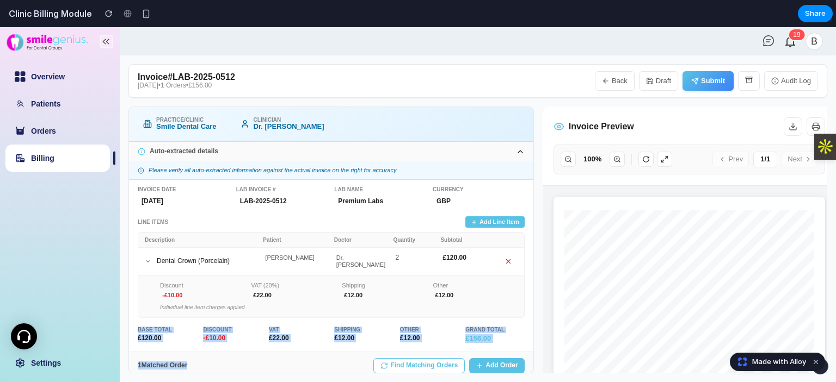
drag, startPoint x: 314, startPoint y: 355, endPoint x: 313, endPoint y: 298, distance: 57.1
click at [313, 298] on div "Practice/Clinic Smile Dental Care Clinician Dr. Sarah Mitchell Auto-extracted d…" at bounding box center [330, 240] width 405 height 267
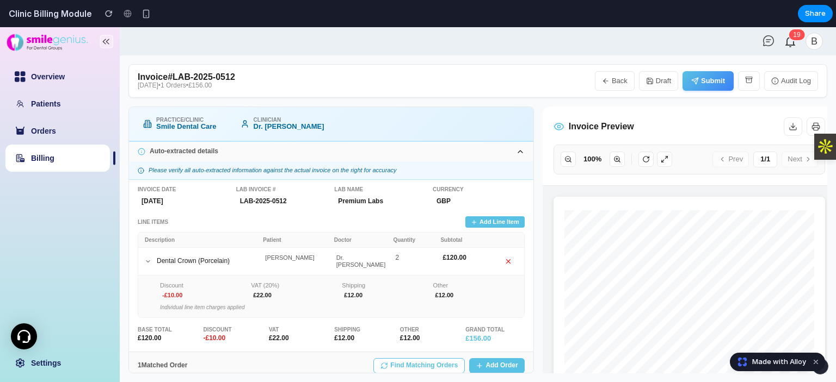
click at [538, 312] on div "Practice/Clinic Smile Dental Care Clinician Dr. Sarah Mitchell Auto-extracted d…" at bounding box center [477, 240] width 699 height 267
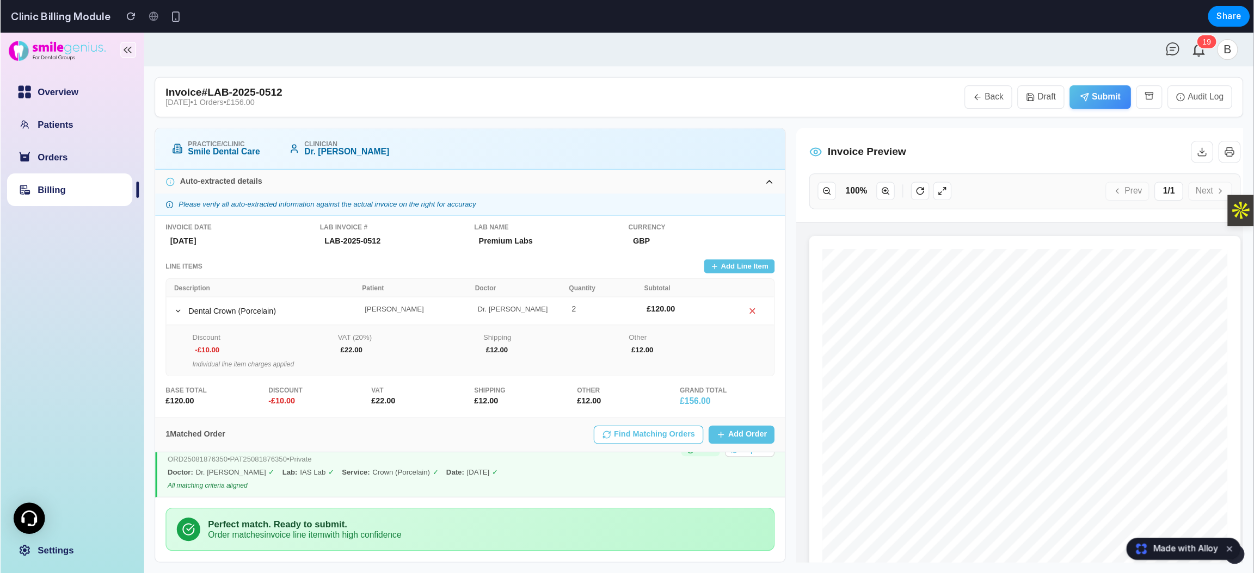
scroll to position [0, 0]
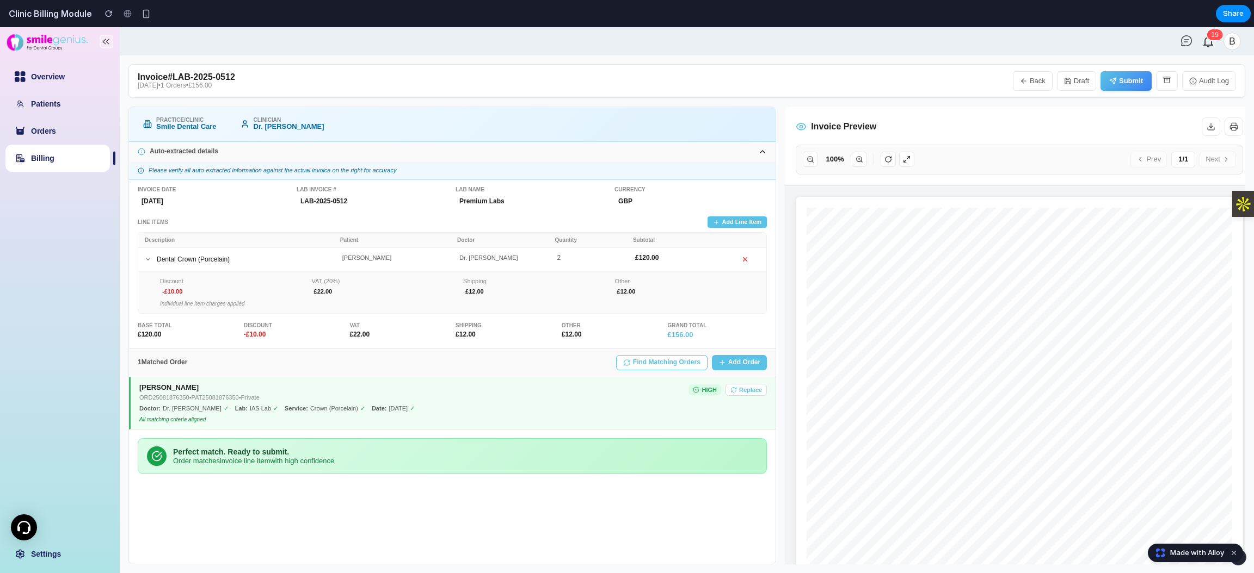
drag, startPoint x: 135, startPoint y: 363, endPoint x: 200, endPoint y: 363, distance: 64.7
click at [200, 363] on div "1 Matched Order Find Matching Orders Add Order" at bounding box center [452, 363] width 646 height 29
click at [835, 83] on button "Back" at bounding box center [1032, 81] width 40 height 20
select select "**"
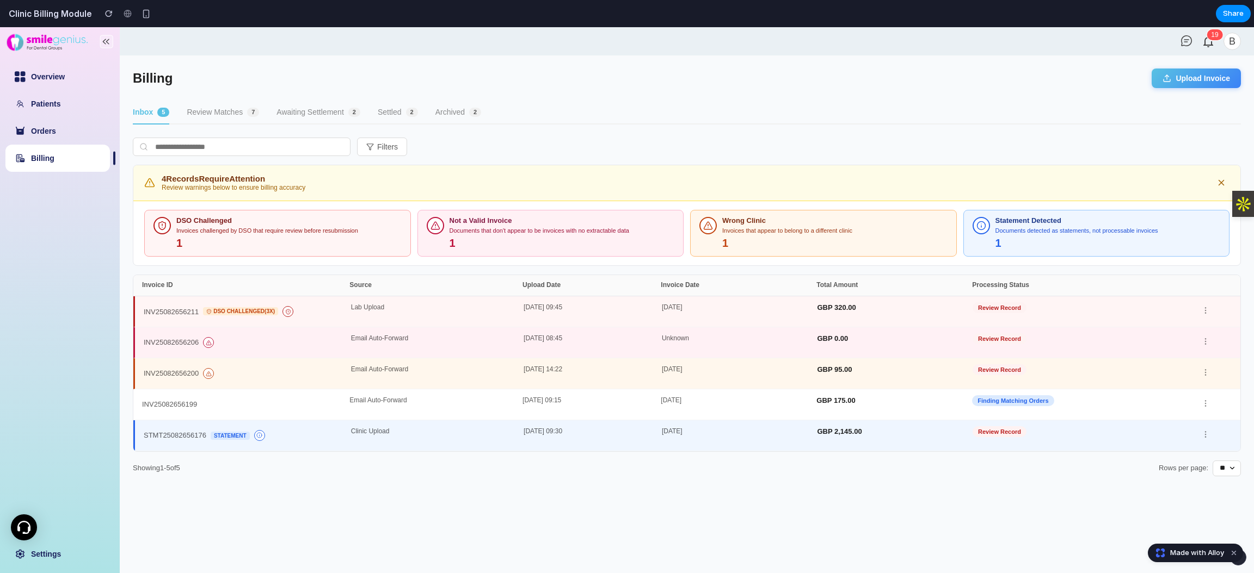
click at [211, 116] on button "Review Matches 7" at bounding box center [223, 112] width 72 height 23
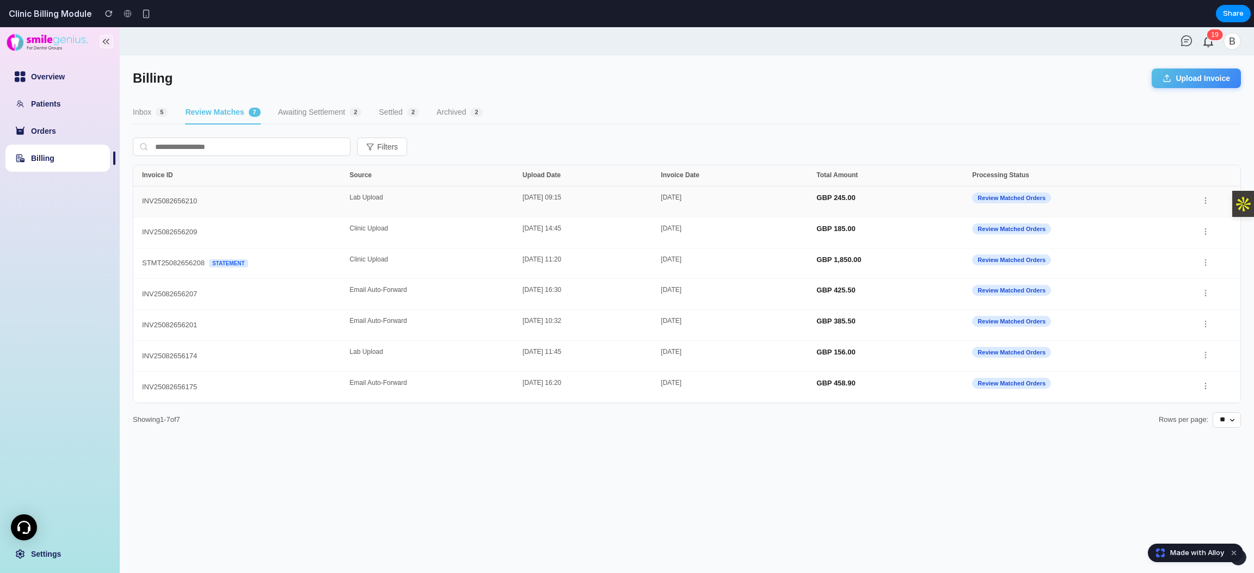
click at [612, 195] on div "22-May-2025 09:15" at bounding box center [591, 201] width 138 height 15
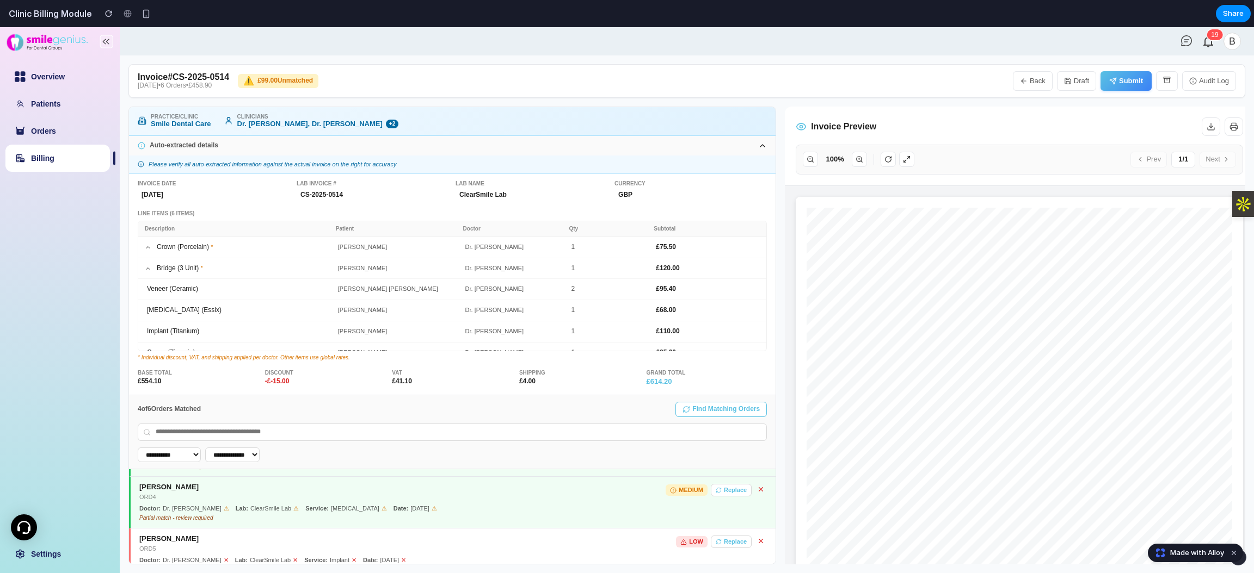
scroll to position [163, 0]
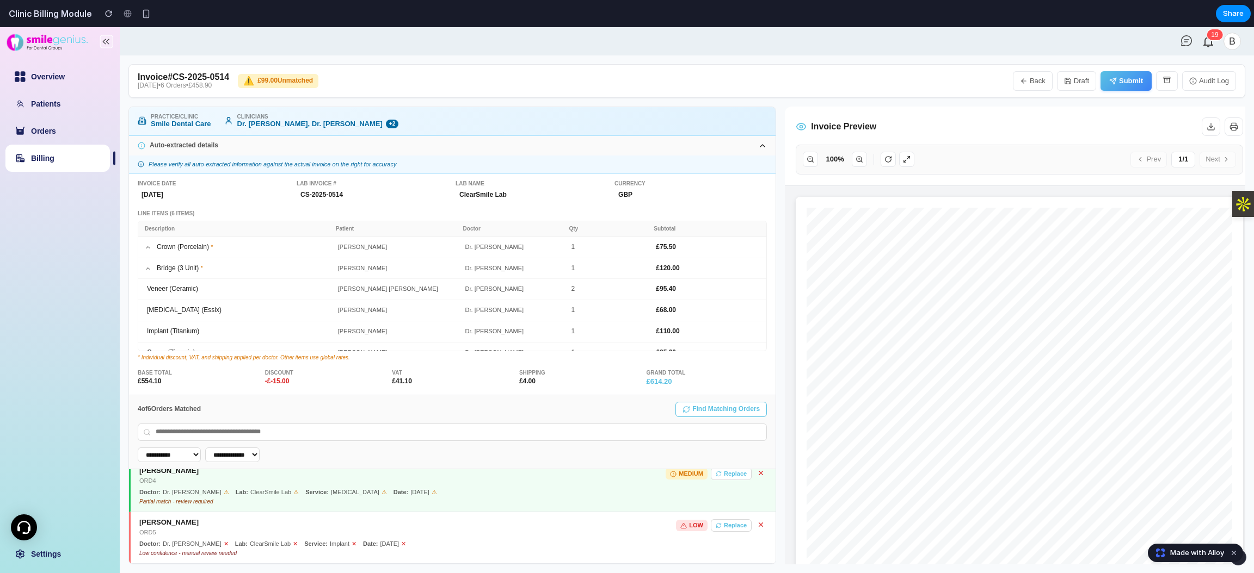
click at [187, 382] on select "**********" at bounding box center [169, 455] width 63 height 15
select select "**********"
click at [138, 382] on select "**********" at bounding box center [169, 455] width 63 height 15
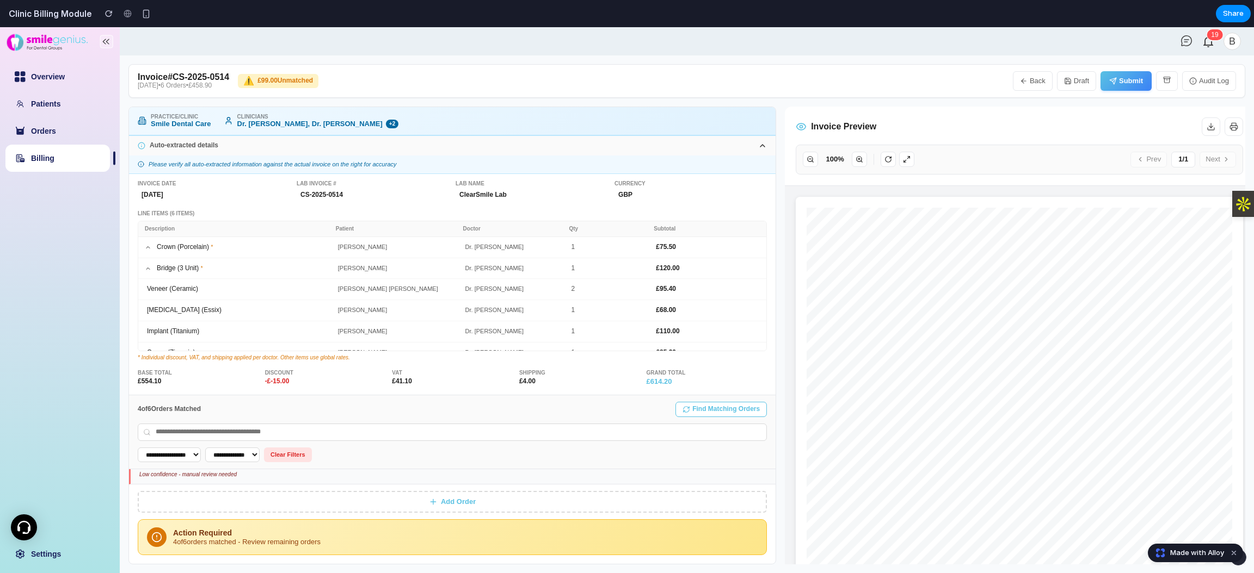
scroll to position [112, 0]
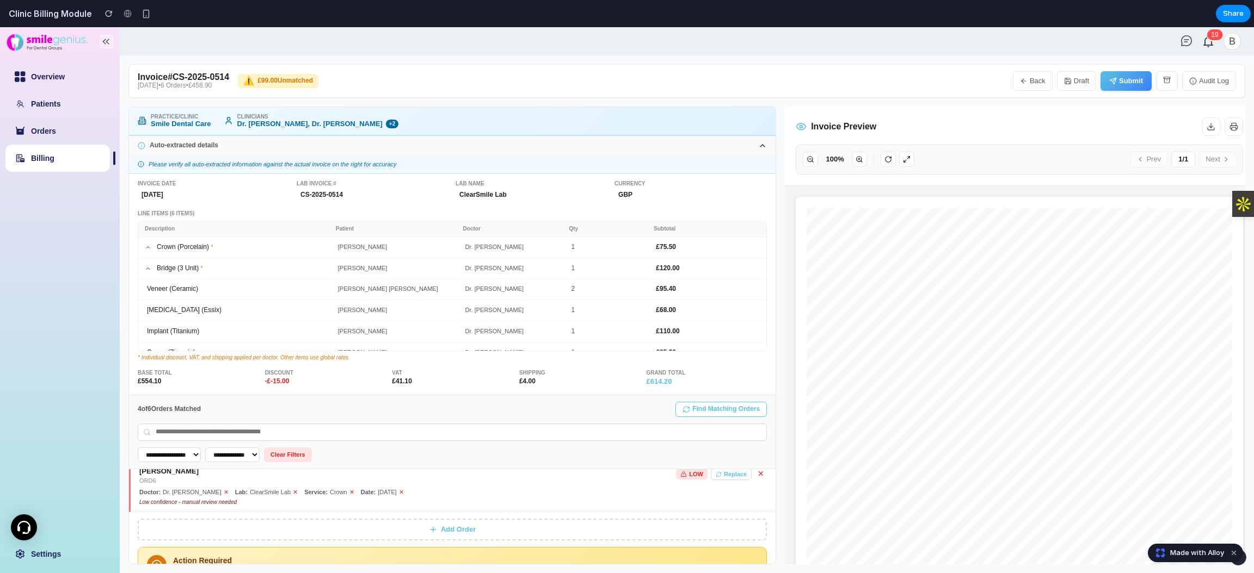
click at [260, 382] on select "**********" at bounding box center [232, 455] width 54 height 15
click at [216, 382] on select "**********" at bounding box center [232, 455] width 54 height 15
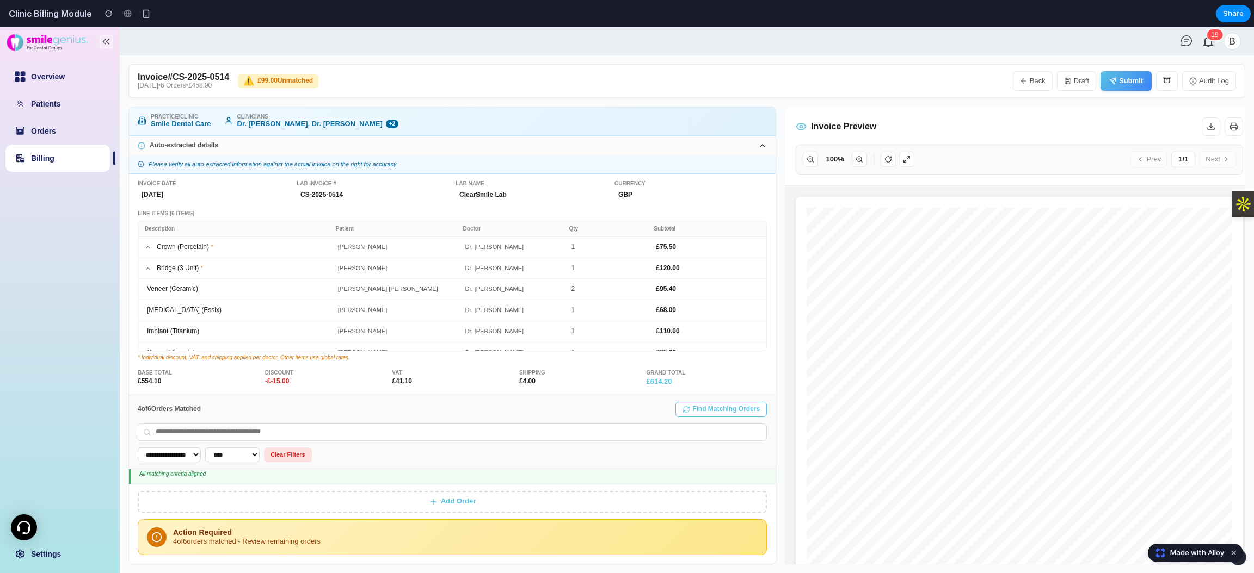
scroll to position [35, 0]
click at [240, 382] on select "**********" at bounding box center [232, 455] width 54 height 15
click at [216, 382] on select "**********" at bounding box center [232, 455] width 54 height 15
click at [243, 382] on div "John Smith ORD1 HIGH Replace Doctor: Dr. Sarah Mitchell ✓ Lab: ClearSmile Lab ✓…" at bounding box center [452, 461] width 646 height 52
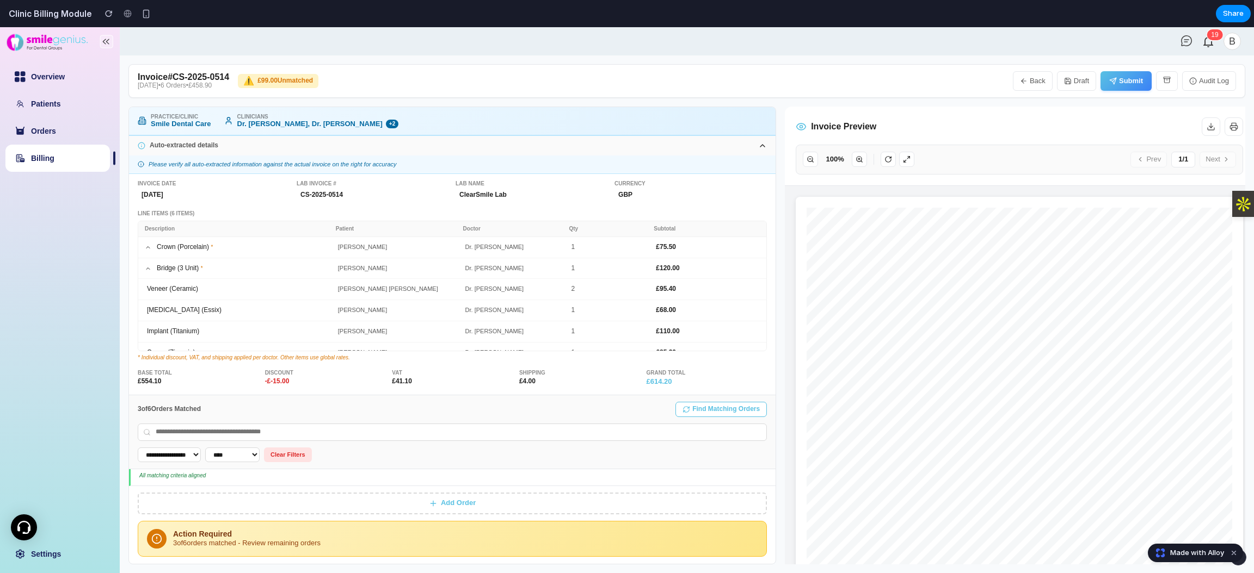
click at [244, 382] on select "**********" at bounding box center [232, 455] width 54 height 15
select select "***"
click at [216, 382] on select "**********" at bounding box center [232, 455] width 54 height 15
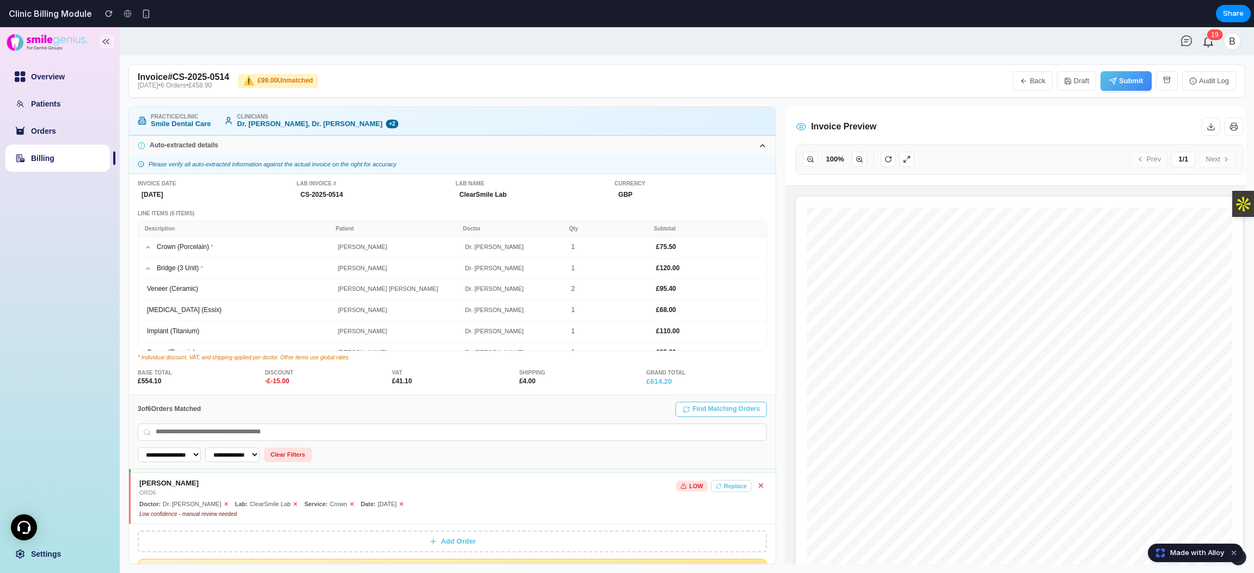
scroll to position [92, 0]
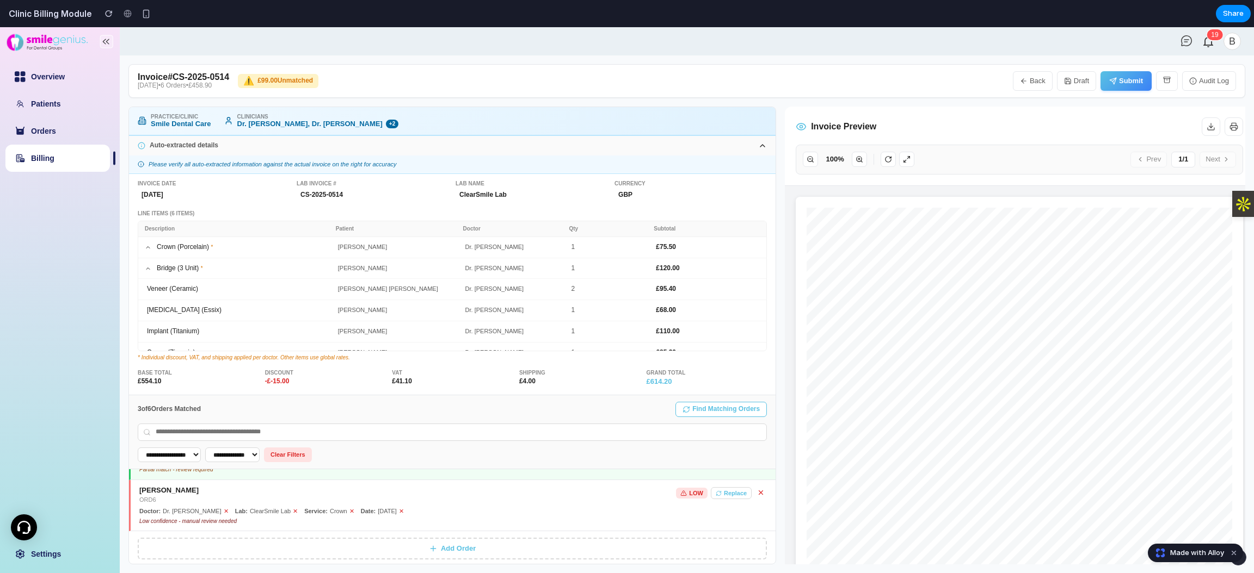
drag, startPoint x: 132, startPoint y: 408, endPoint x: 221, endPoint y: 408, distance: 89.2
click at [221, 382] on div "**********" at bounding box center [452, 433] width 646 height 74
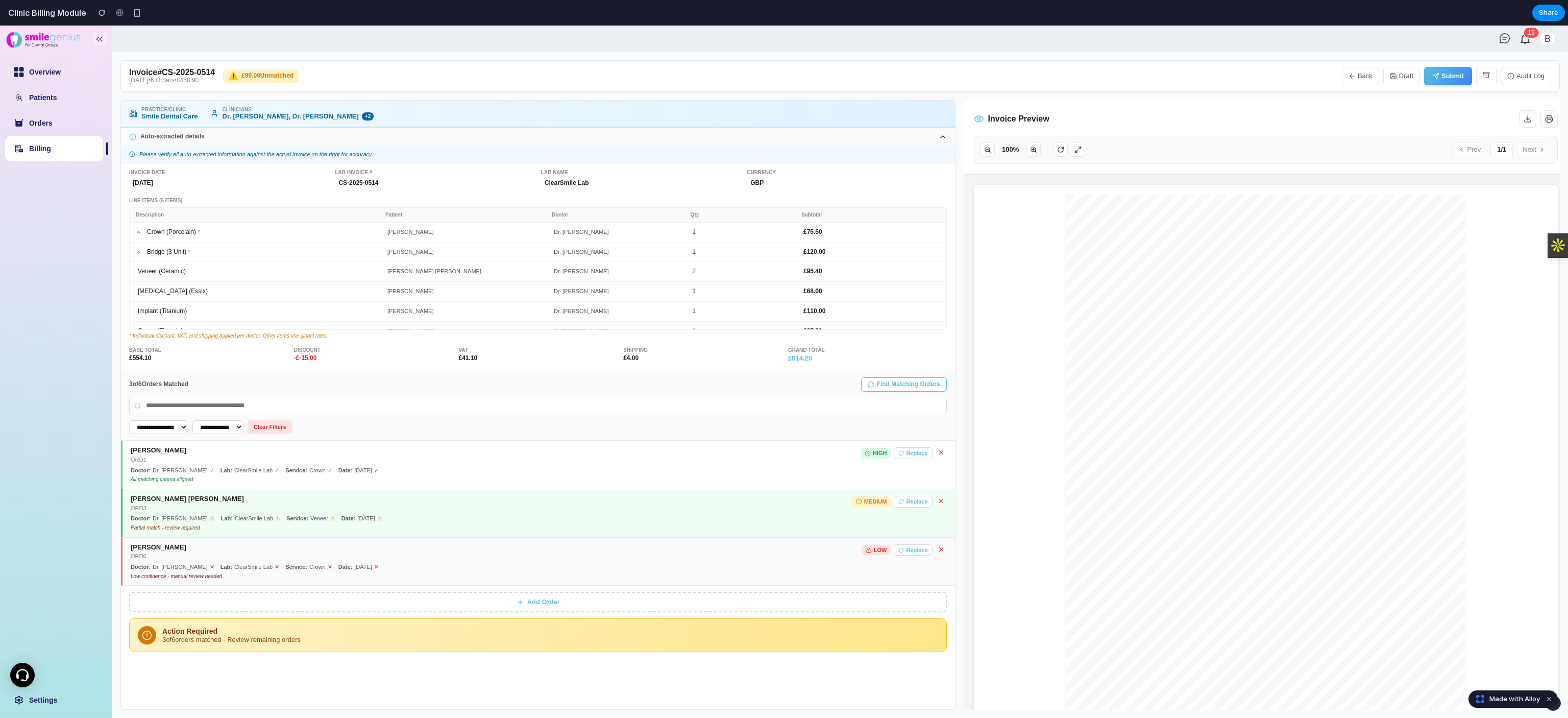
scroll to position [0, 0]
click at [286, 359] on div "3 of 6 orders matched - Review remaining orders" at bounding box center [550, 640] width 776 height 8
drag, startPoint x: 333, startPoint y: 647, endPoint x: 165, endPoint y: 630, distance: 168.9
click at [165, 359] on div "Action Required 3 of 6 orders matched - Review remaining orders" at bounding box center [539, 635] width 818 height 34
click at [391, 359] on div "**********" at bounding box center [538, 541] width 834 height 338
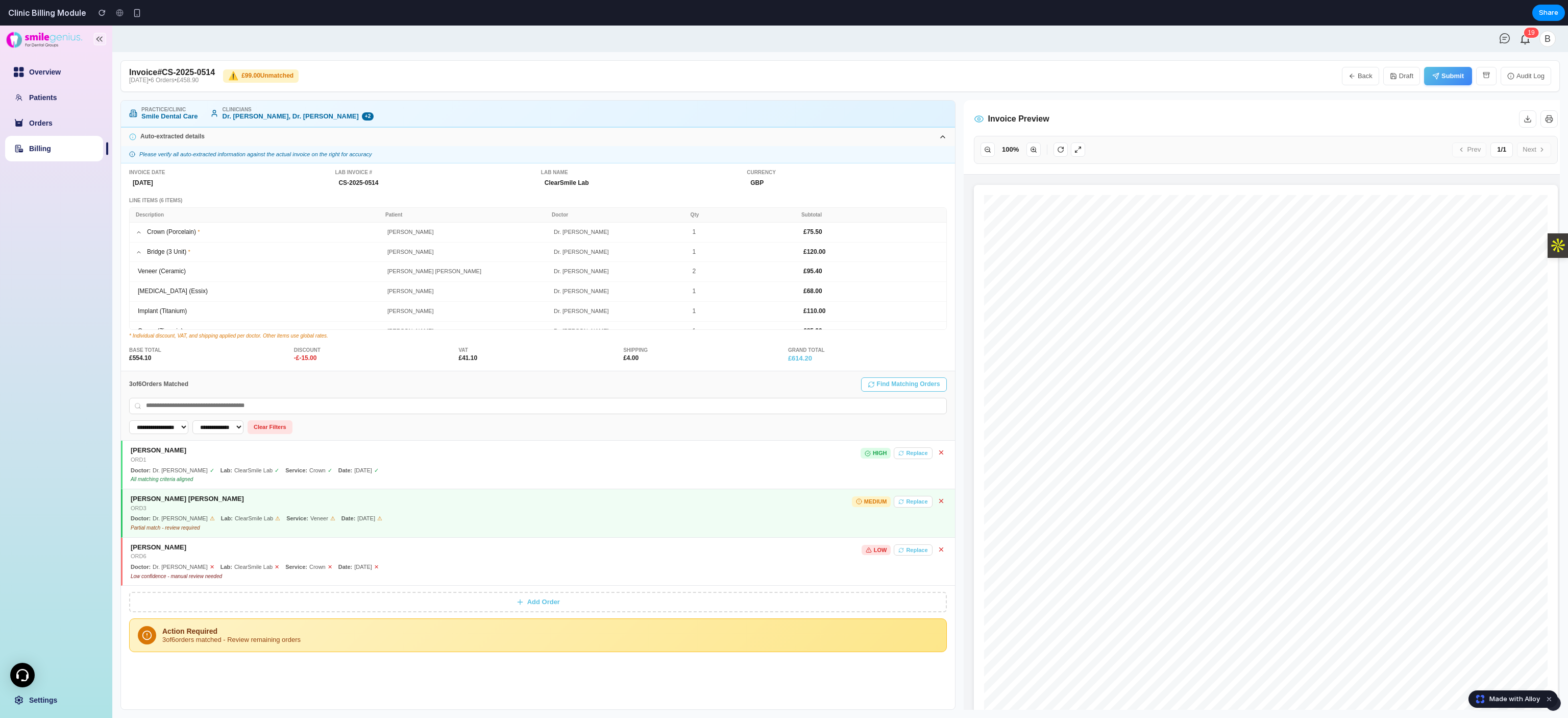
click at [499, 359] on button "Add Order" at bounding box center [539, 603] width 818 height 21
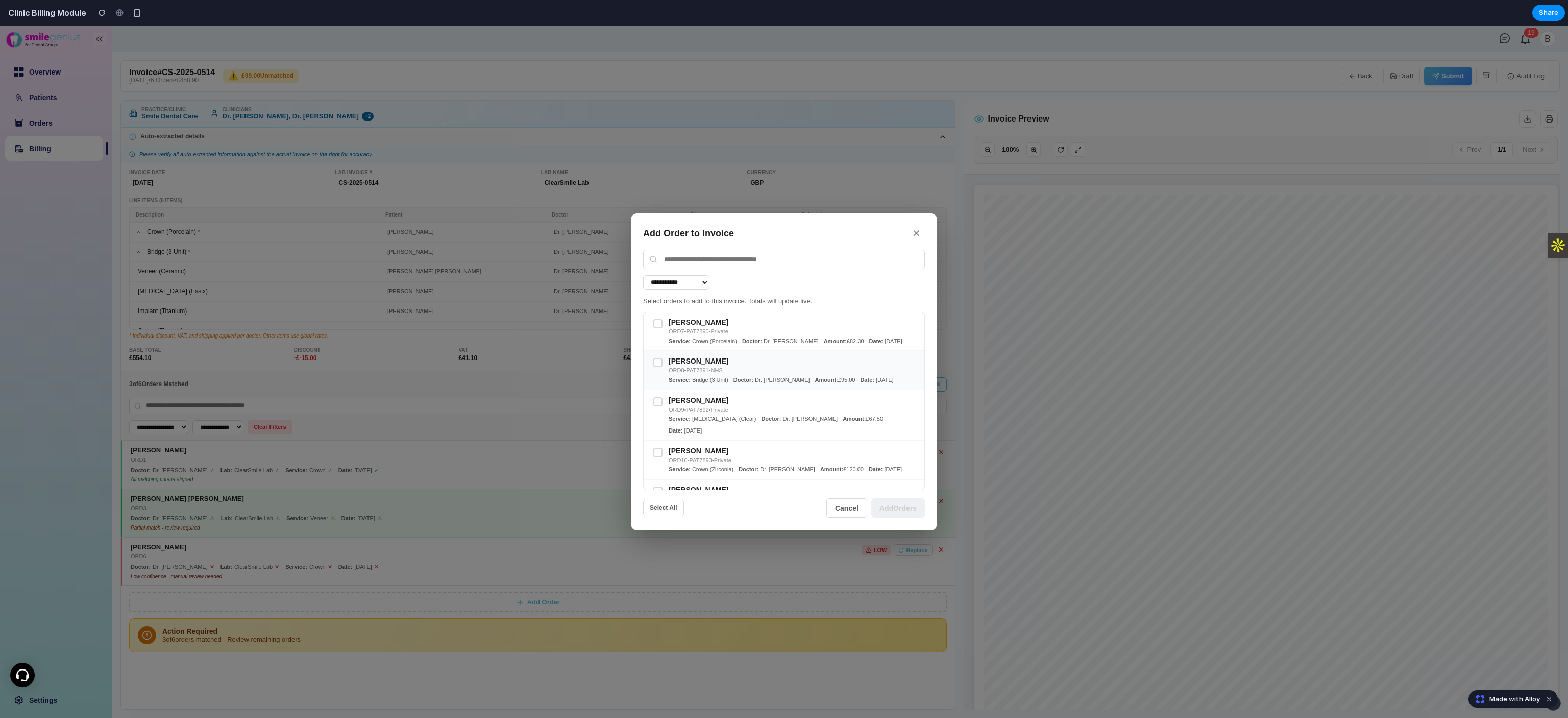
click at [746, 359] on div "Doctor: Dr. Michael Chen" at bounding box center [772, 380] width 77 height 7
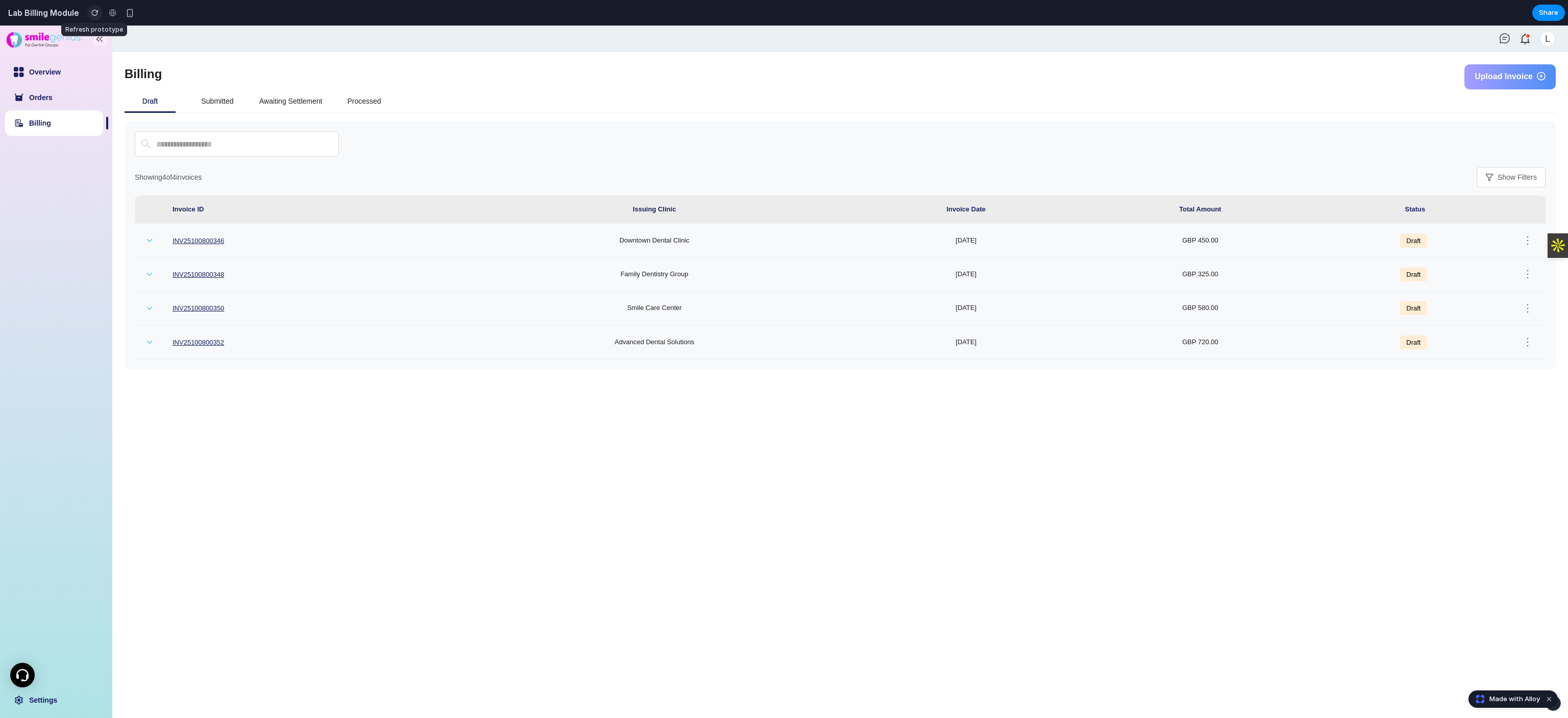
click at [92, 12] on div "button" at bounding box center [95, 13] width 8 height 8
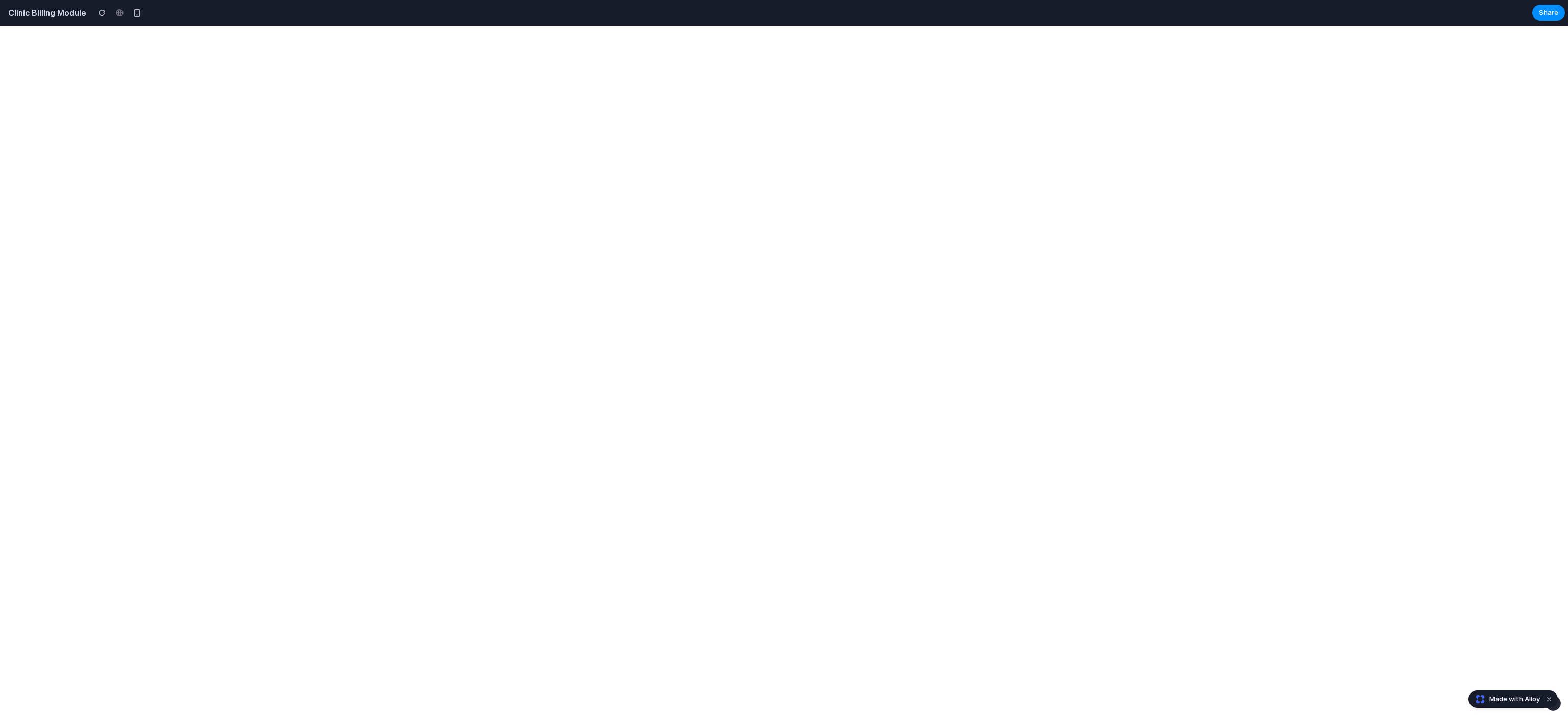
select select "**"
